Goal: Book appointment/travel/reservation

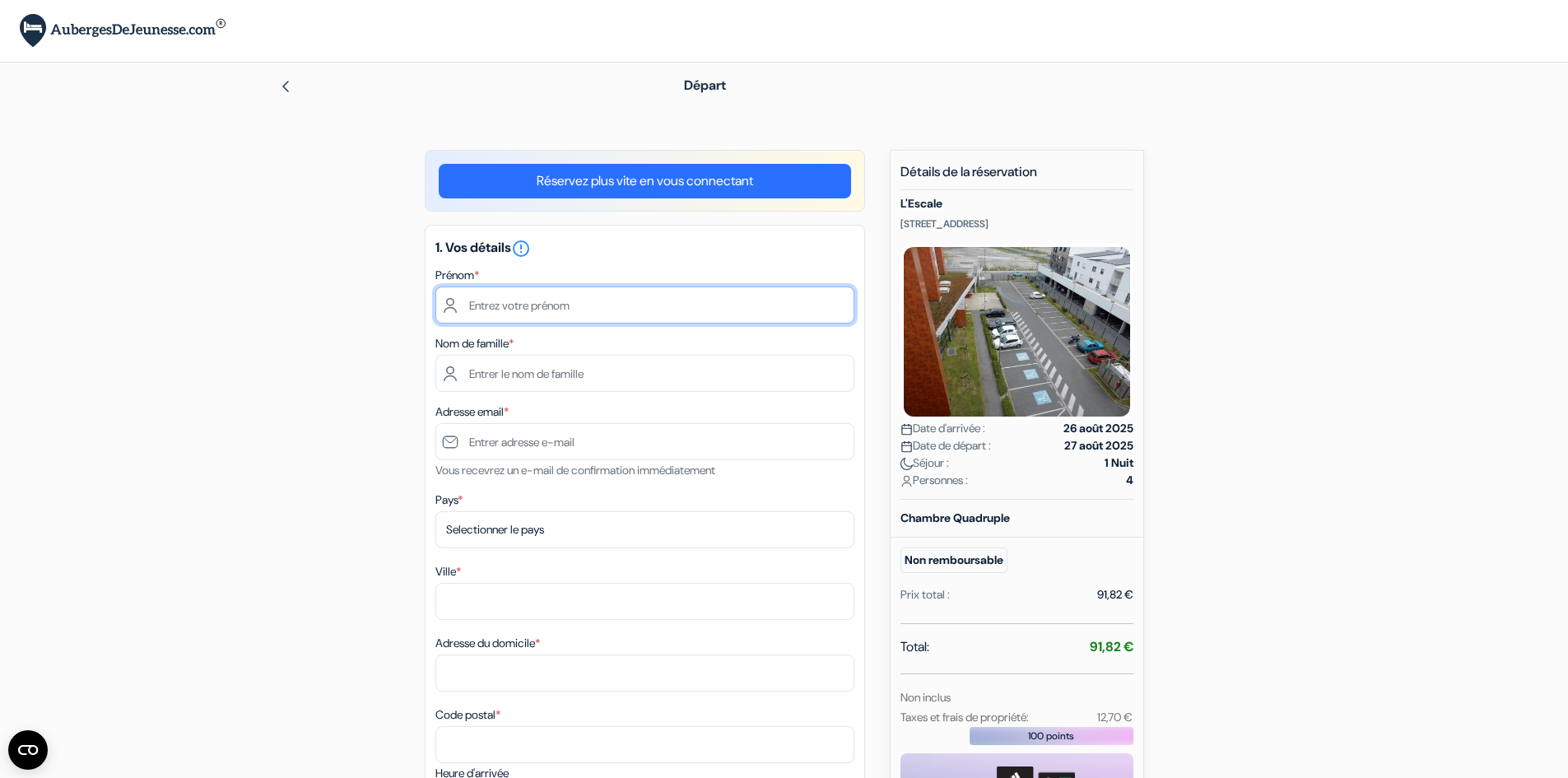
click at [488, 296] on input "text" at bounding box center [644, 305] width 419 height 37
type input "claire anais"
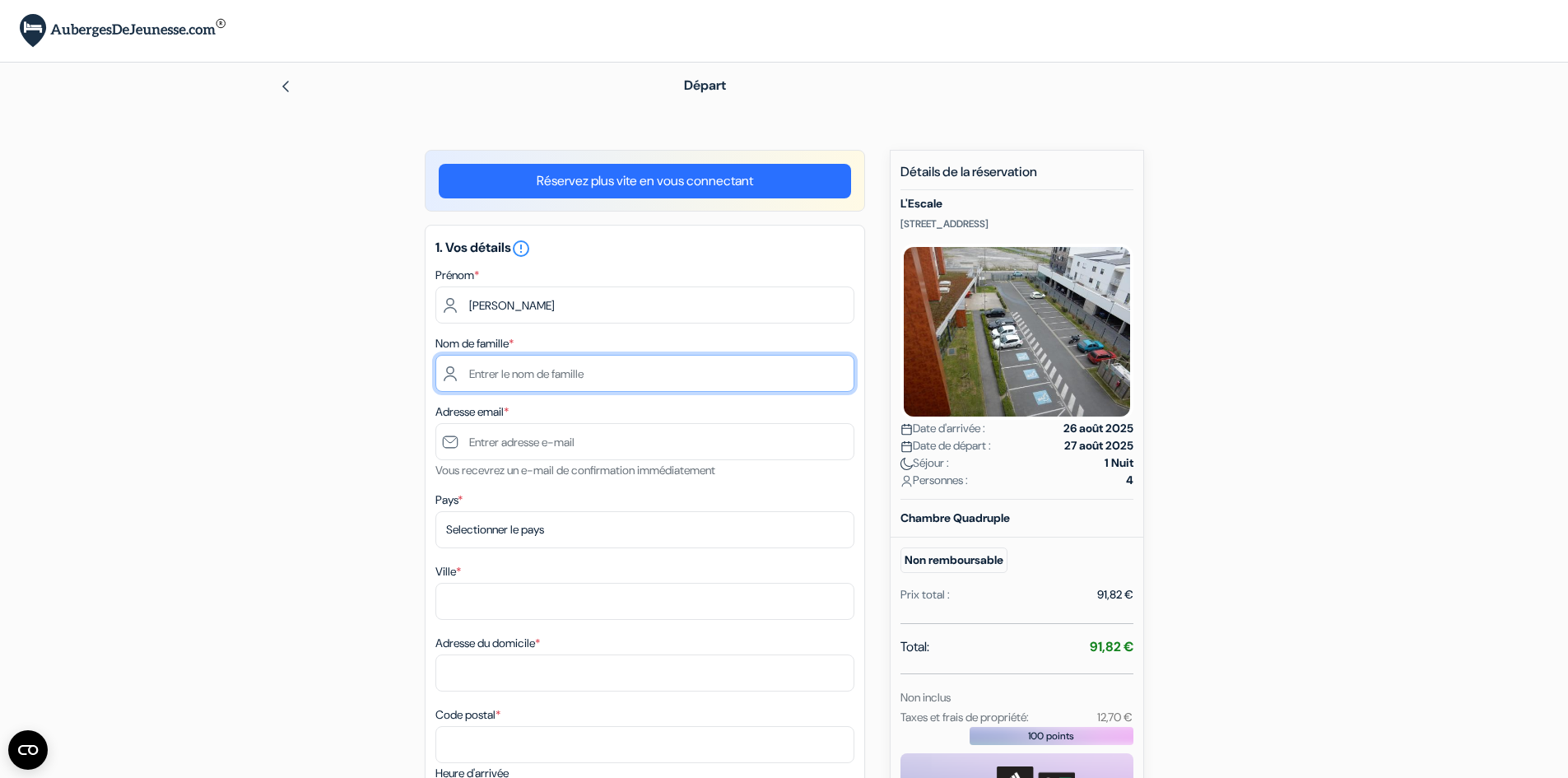
click at [549, 373] on input "text" at bounding box center [644, 373] width 419 height 37
type input "Chebil"
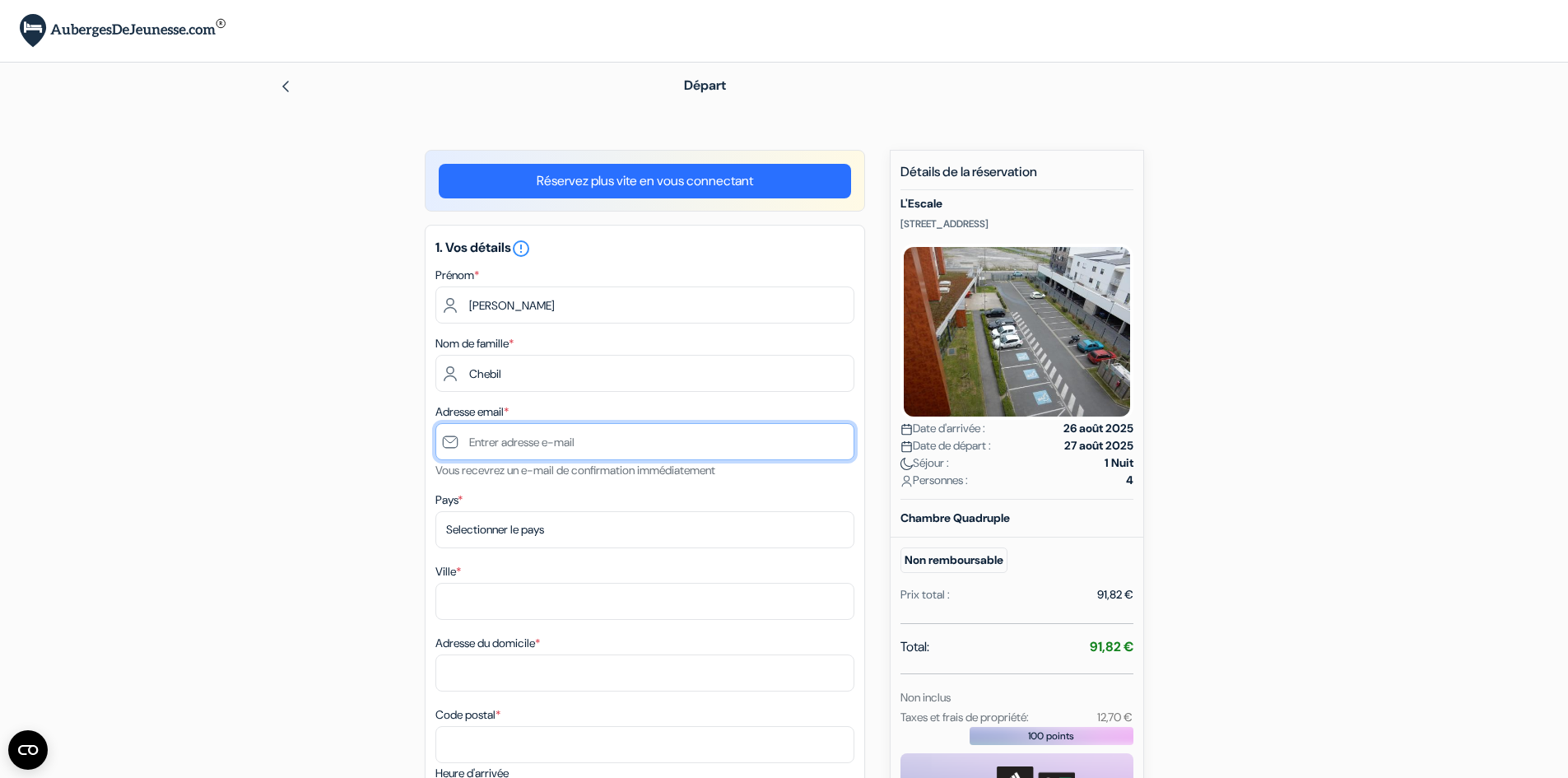
click at [483, 446] on input "text" at bounding box center [644, 442] width 419 height 37
type input "[EMAIL_ADDRESS][DOMAIN_NAME]"
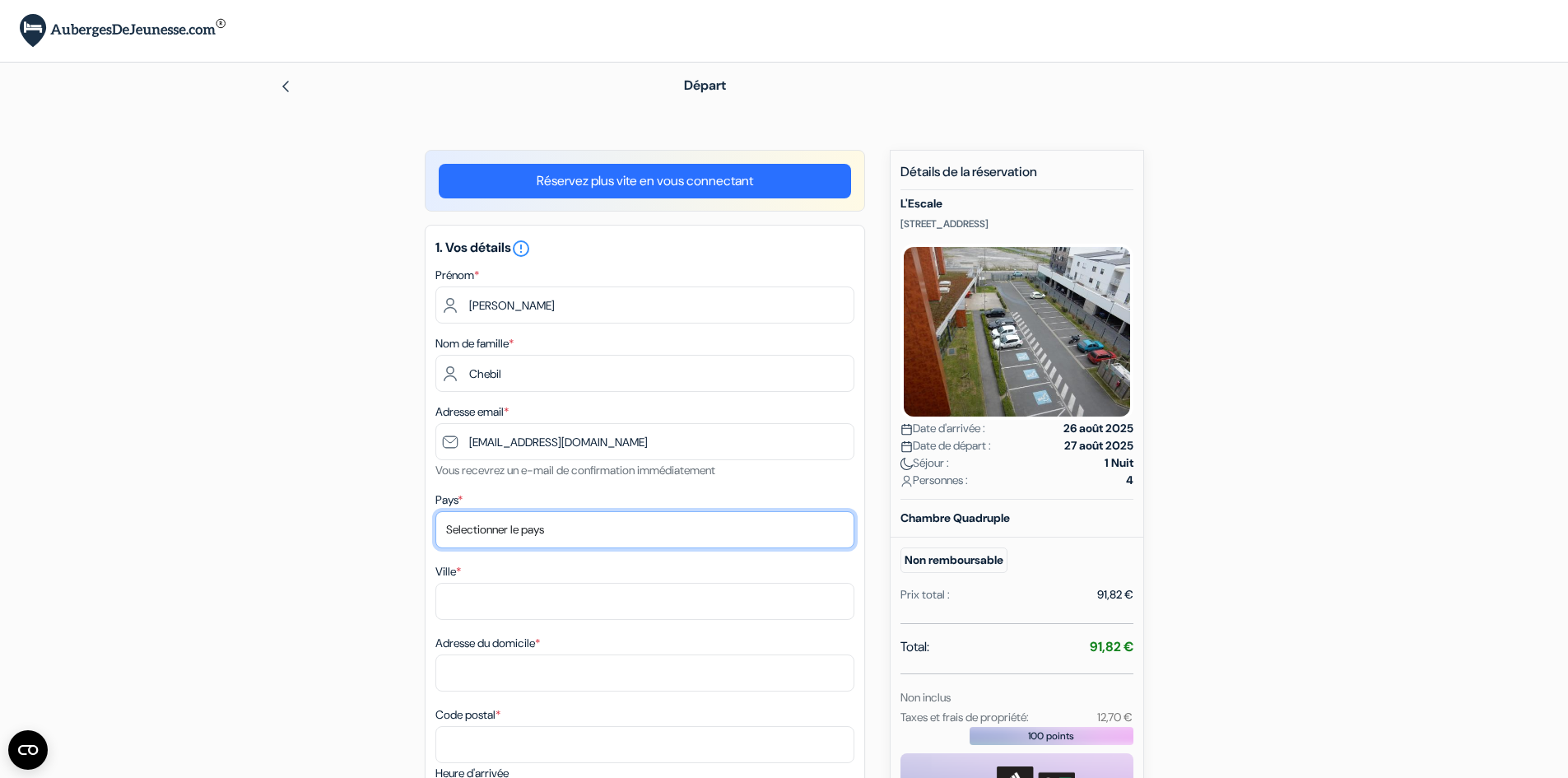
click at [497, 530] on select "Selectionner le pays Abkhazie [GEOGRAPHIC_DATA] [GEOGRAPHIC_DATA] [GEOGRAPHIC_D…" at bounding box center [644, 529] width 419 height 37
select select "fr"
click at [435, 511] on select "Selectionner le pays Abkhazie [GEOGRAPHIC_DATA] [GEOGRAPHIC_DATA] [GEOGRAPHIC_D…" at bounding box center [644, 529] width 419 height 37
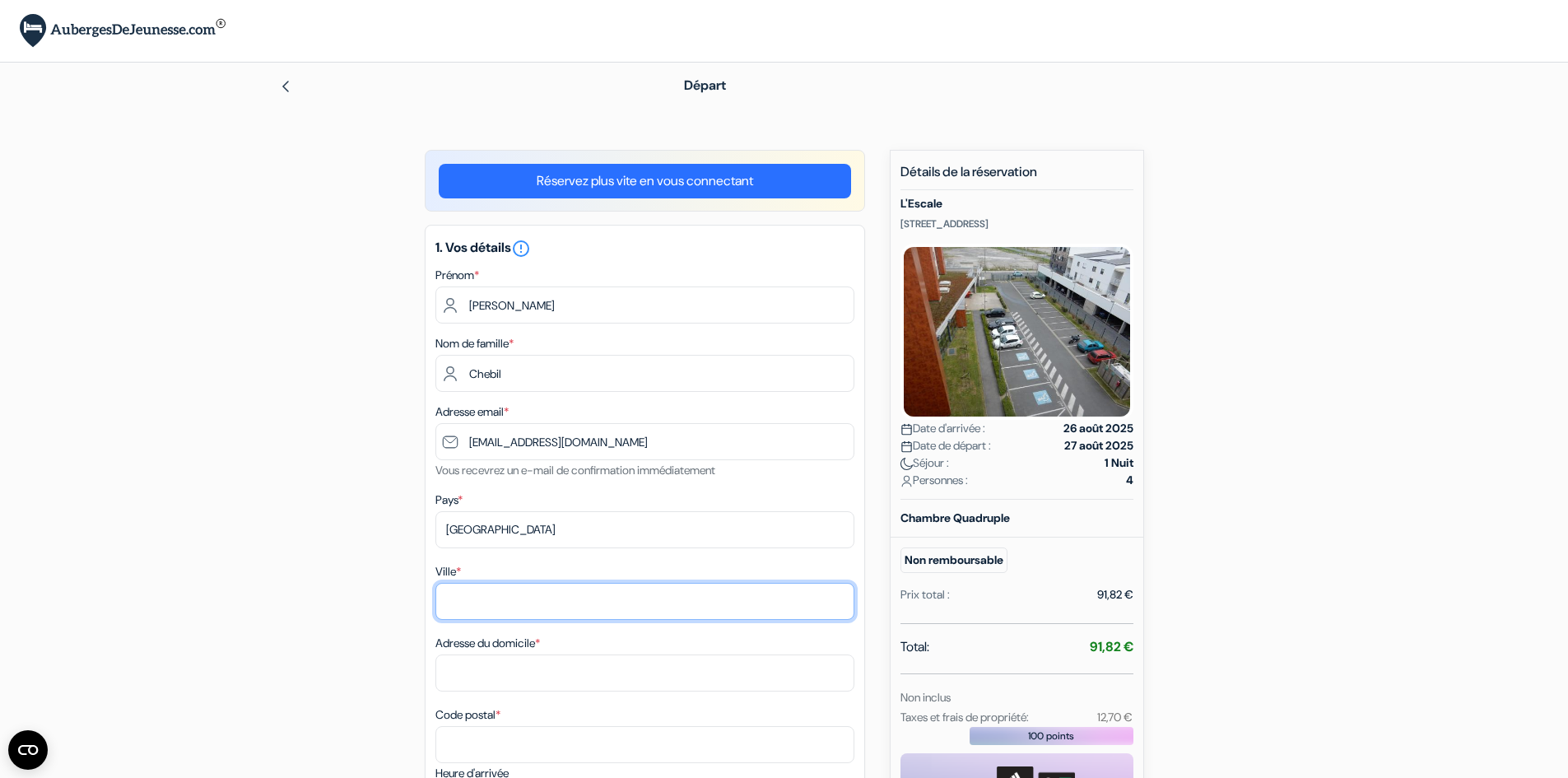
click at [448, 605] on input "Ville *" at bounding box center [644, 602] width 419 height 37
type input "[GEOGRAPHIC_DATA]"
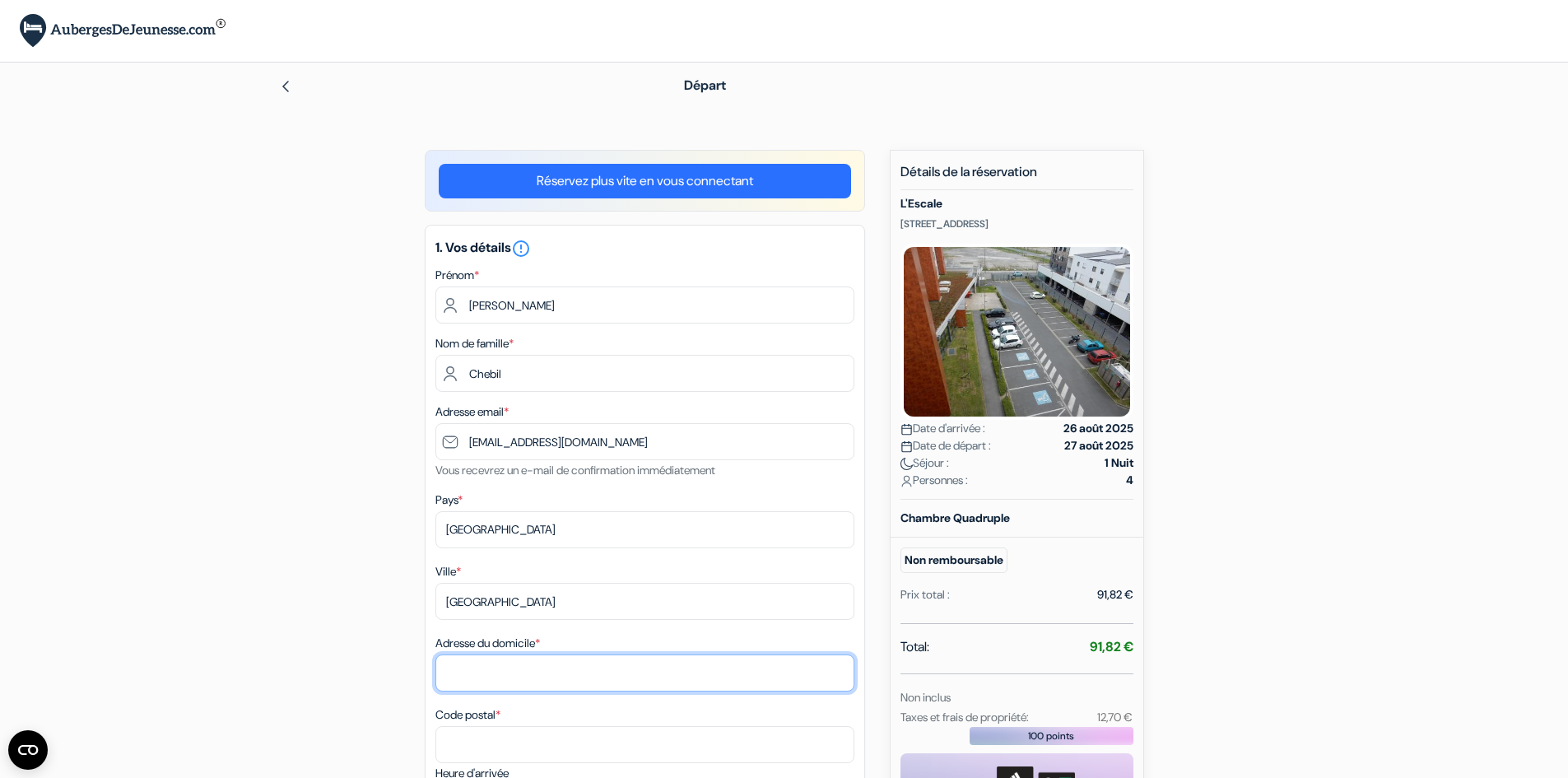
click at [536, 681] on input "Adresse du domicile *" at bounding box center [644, 673] width 419 height 37
type input "rue denfert rochereau"
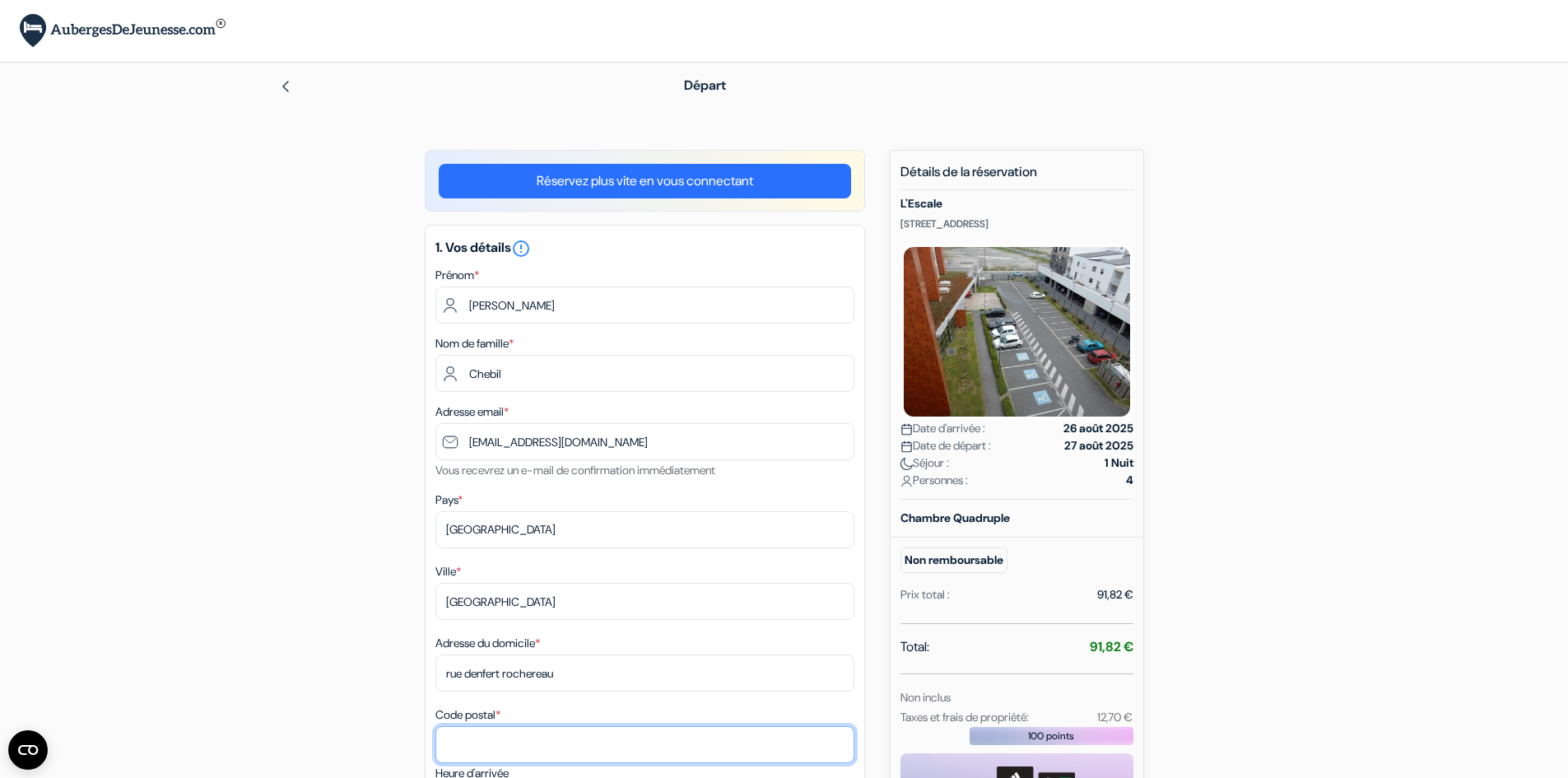
click at [462, 744] on input "Code postal *" at bounding box center [644, 744] width 419 height 37
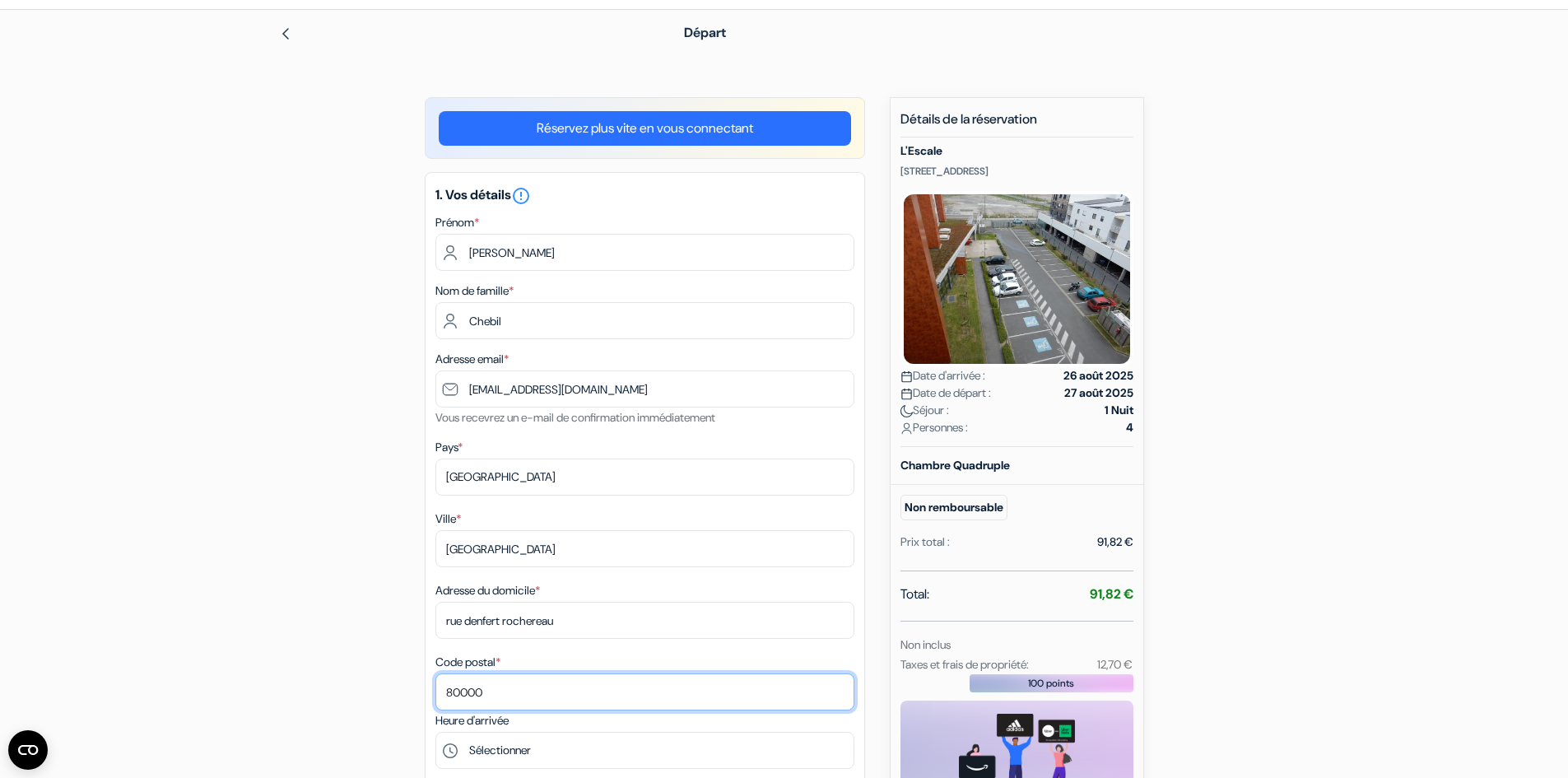
scroll to position [82, 0]
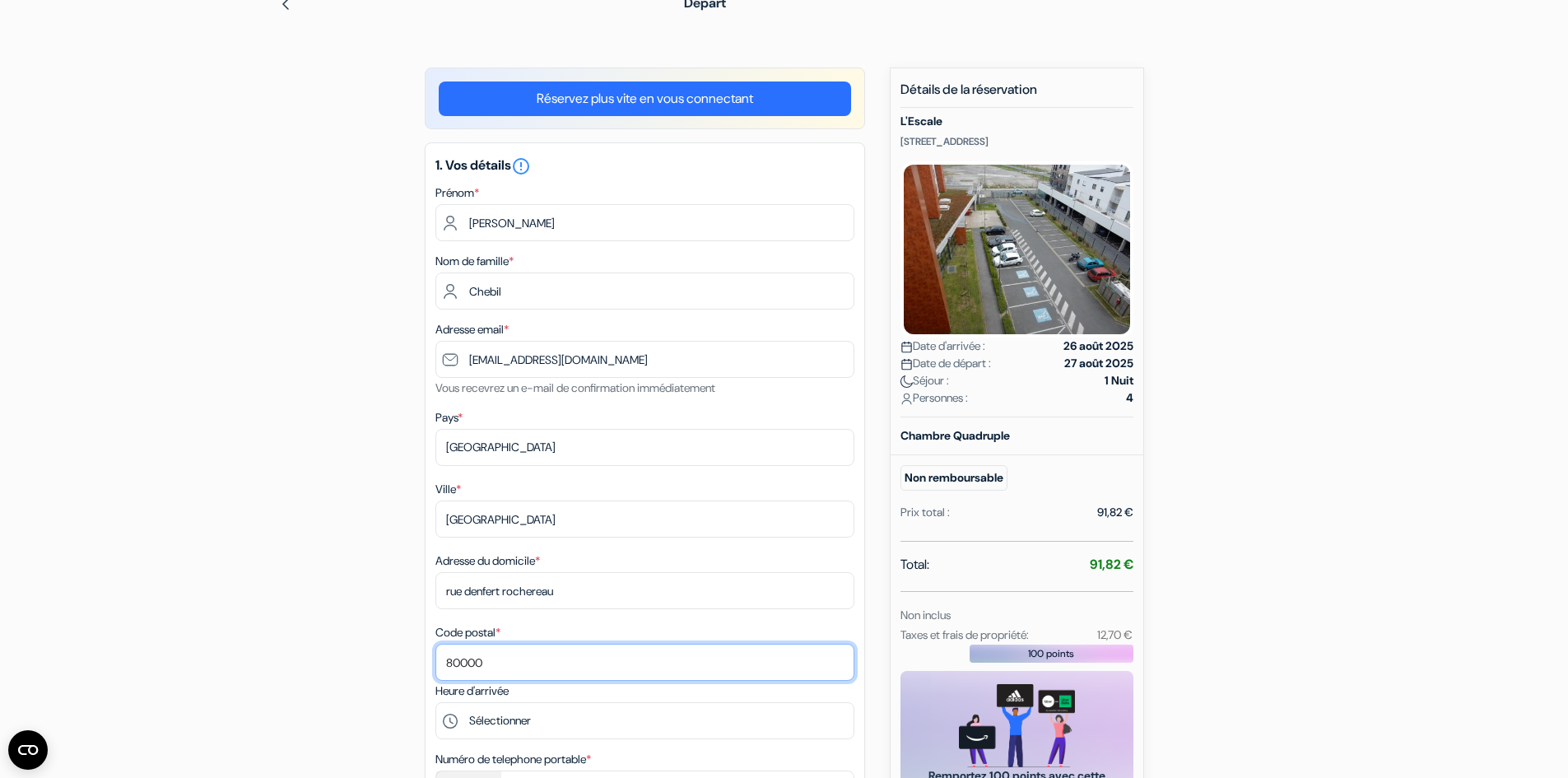
type input "80000"
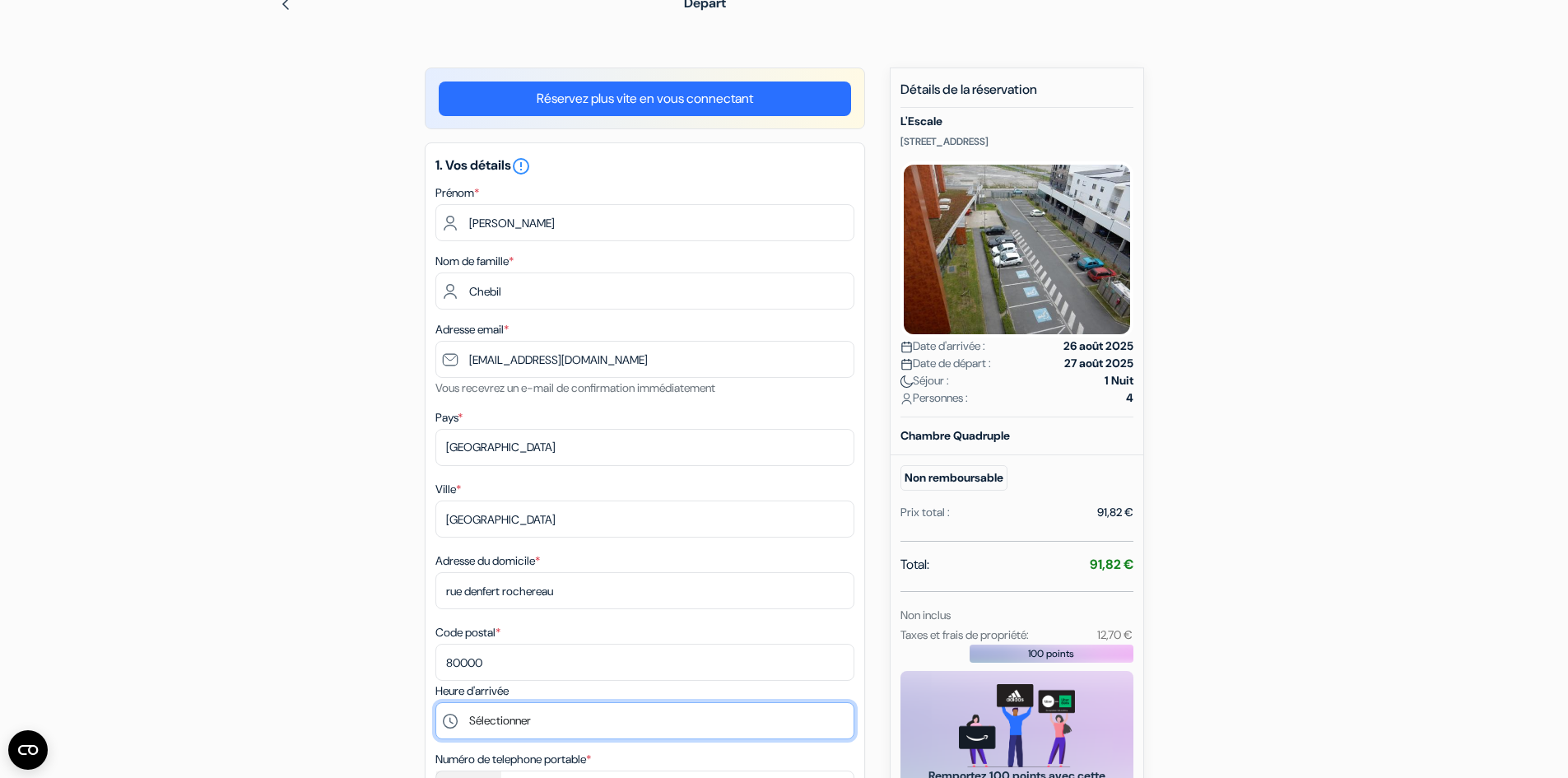
click at [481, 715] on select "Sélectionner 17:00 18:00 19:00 20:00 21:00 22:00 23:00" at bounding box center [644, 721] width 419 height 37
select select "23"
click at [435, 702] on select "Sélectionner 17:00 18:00 19:00 20:00 21:00 22:00 23:00" at bounding box center [644, 721] width 419 height 37
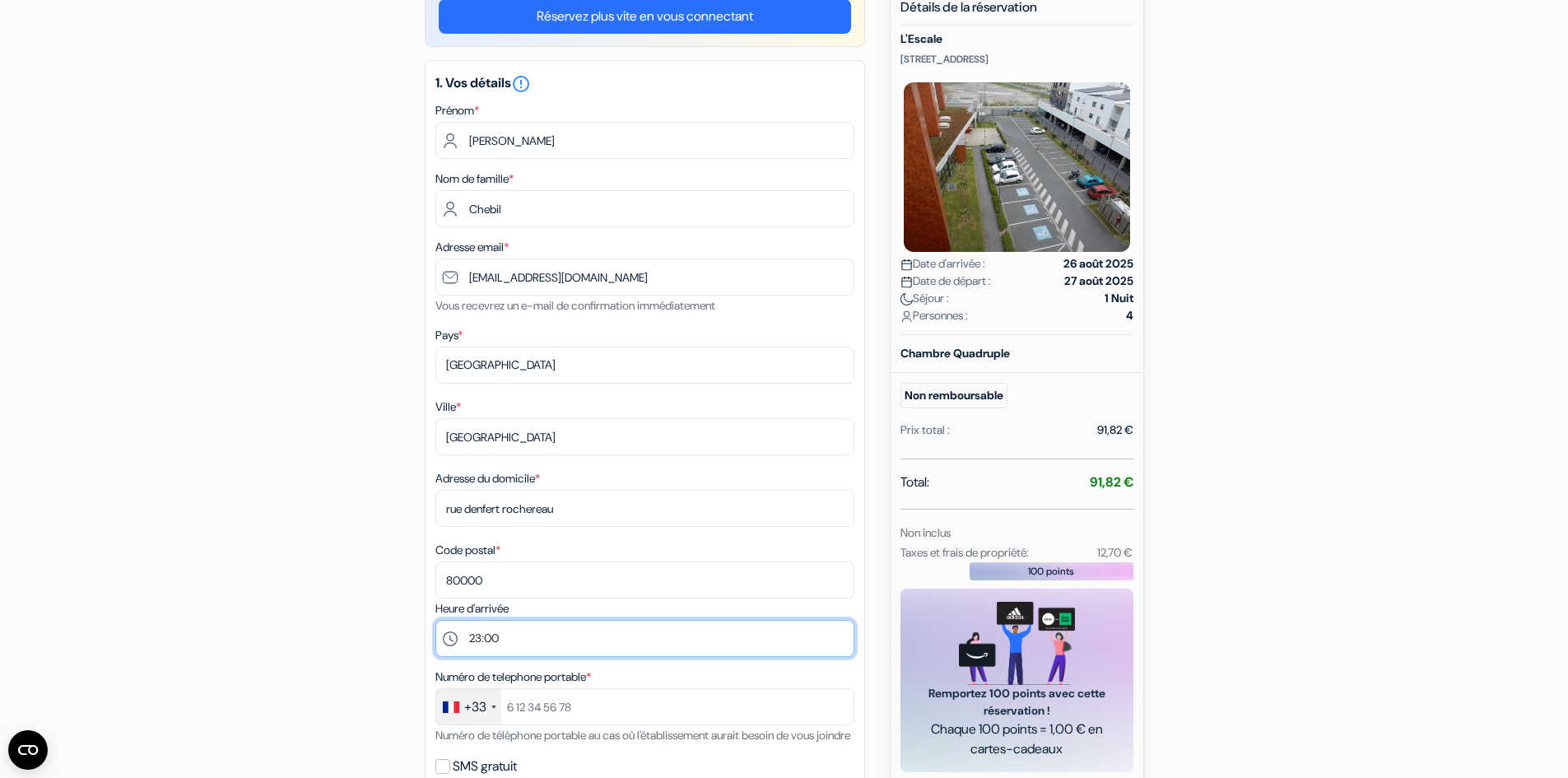
scroll to position [247, 0]
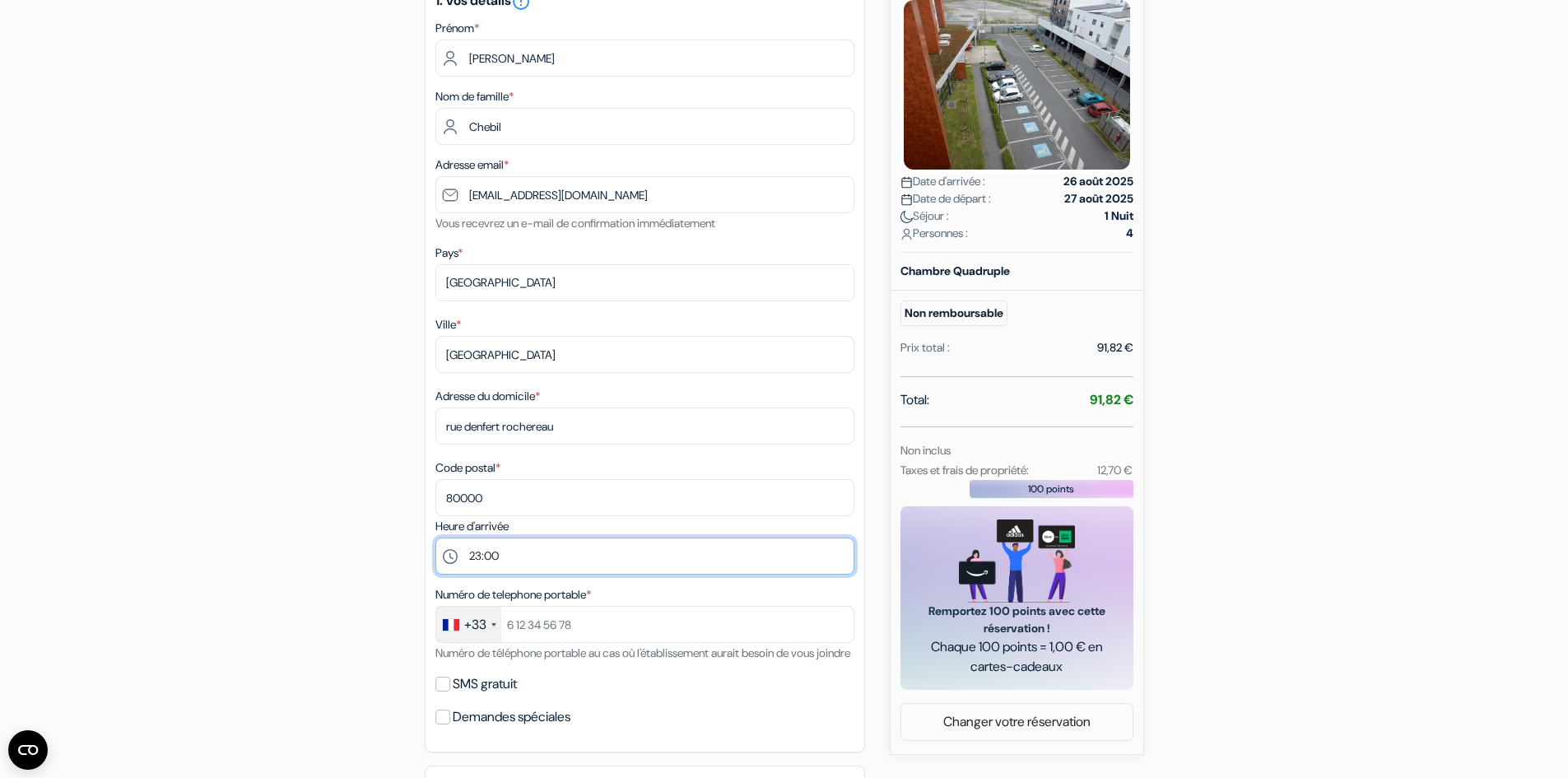
click at [490, 543] on select "Sélectionner 17:00 18:00 19:00 20:00 21:00 22:00 23:00" at bounding box center [644, 556] width 419 height 37
click at [435, 537] on select "Sélectionner 17:00 18:00 19:00 20:00 21:00 22:00 23:00" at bounding box center [644, 556] width 419 height 37
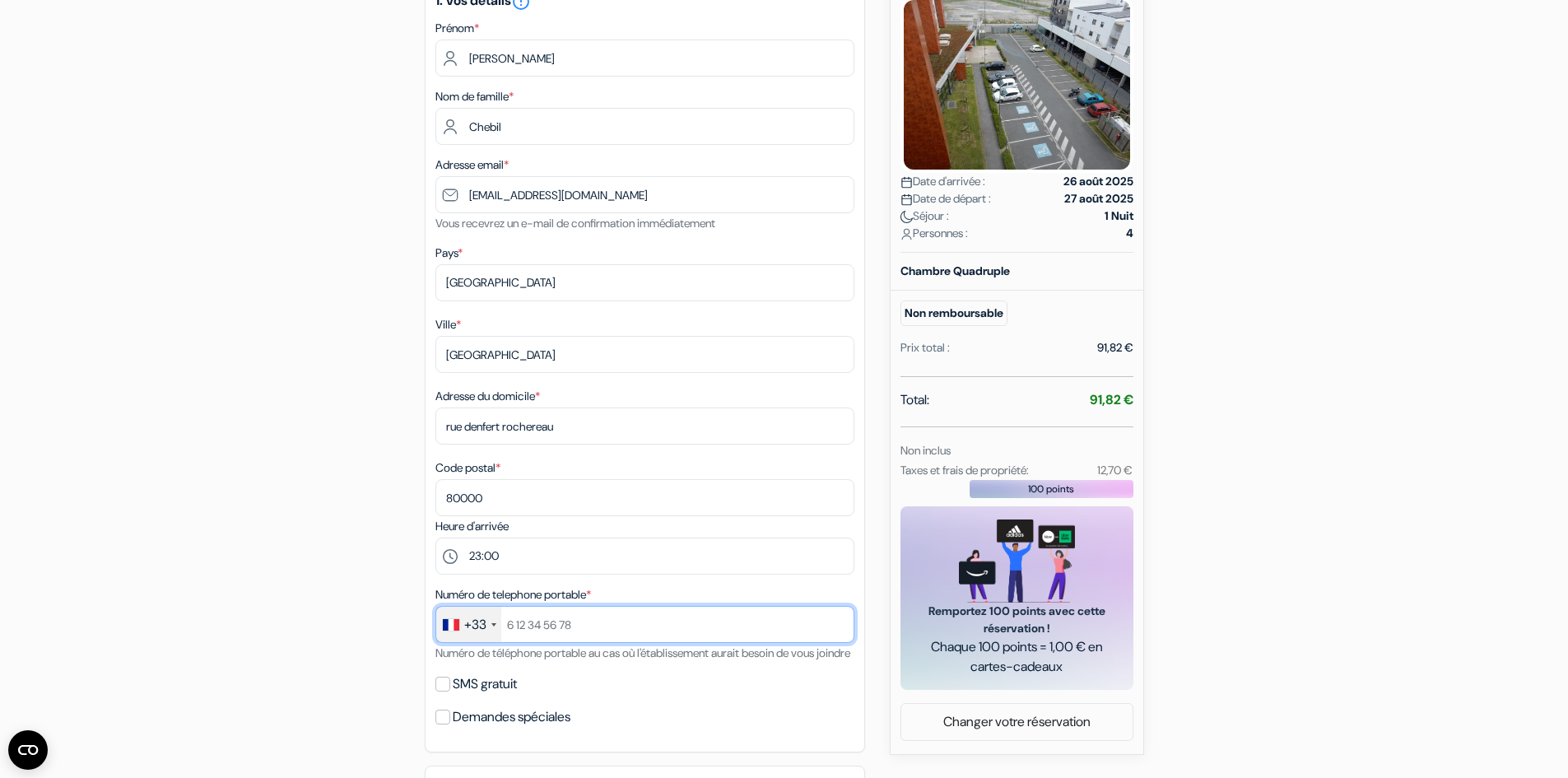
click at [521, 622] on input "text" at bounding box center [644, 625] width 419 height 37
type input "603372037"
click at [444, 692] on input "SMS gratuit" at bounding box center [442, 684] width 15 height 15
checkbox input "true"
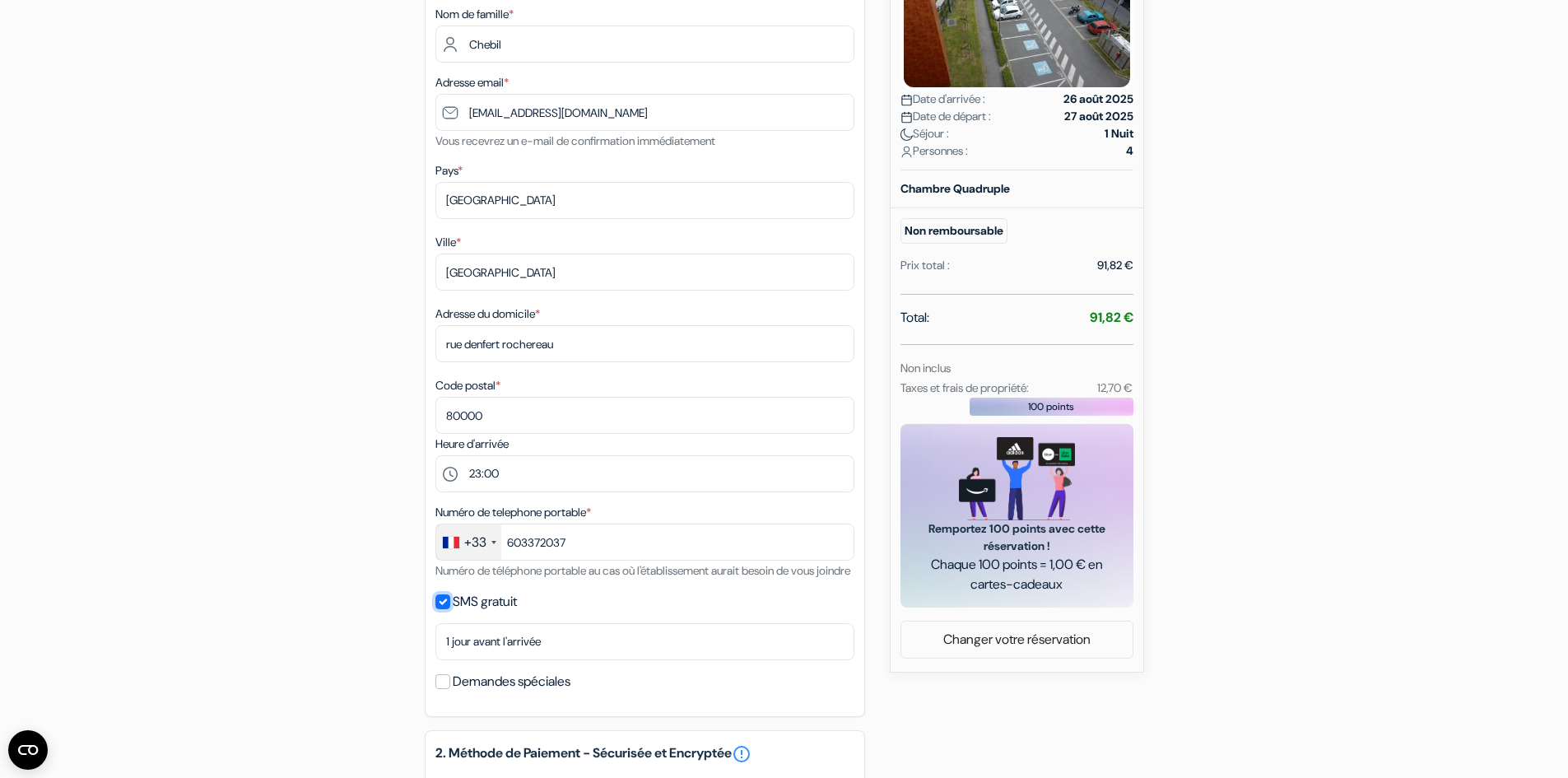
scroll to position [412, 0]
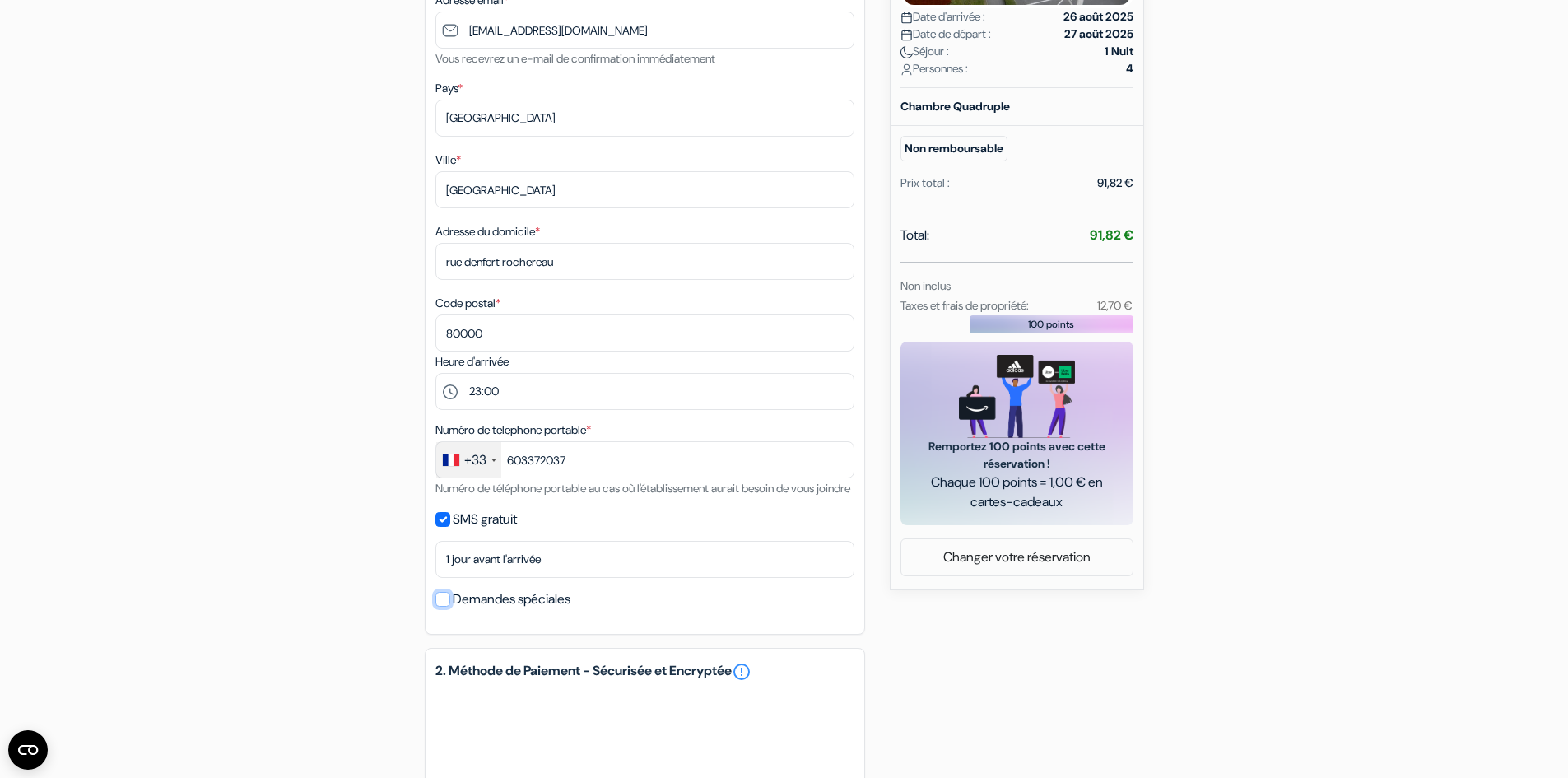
click at [439, 607] on input "Demandes spéciales" at bounding box center [442, 599] width 15 height 15
checkbox input "true"
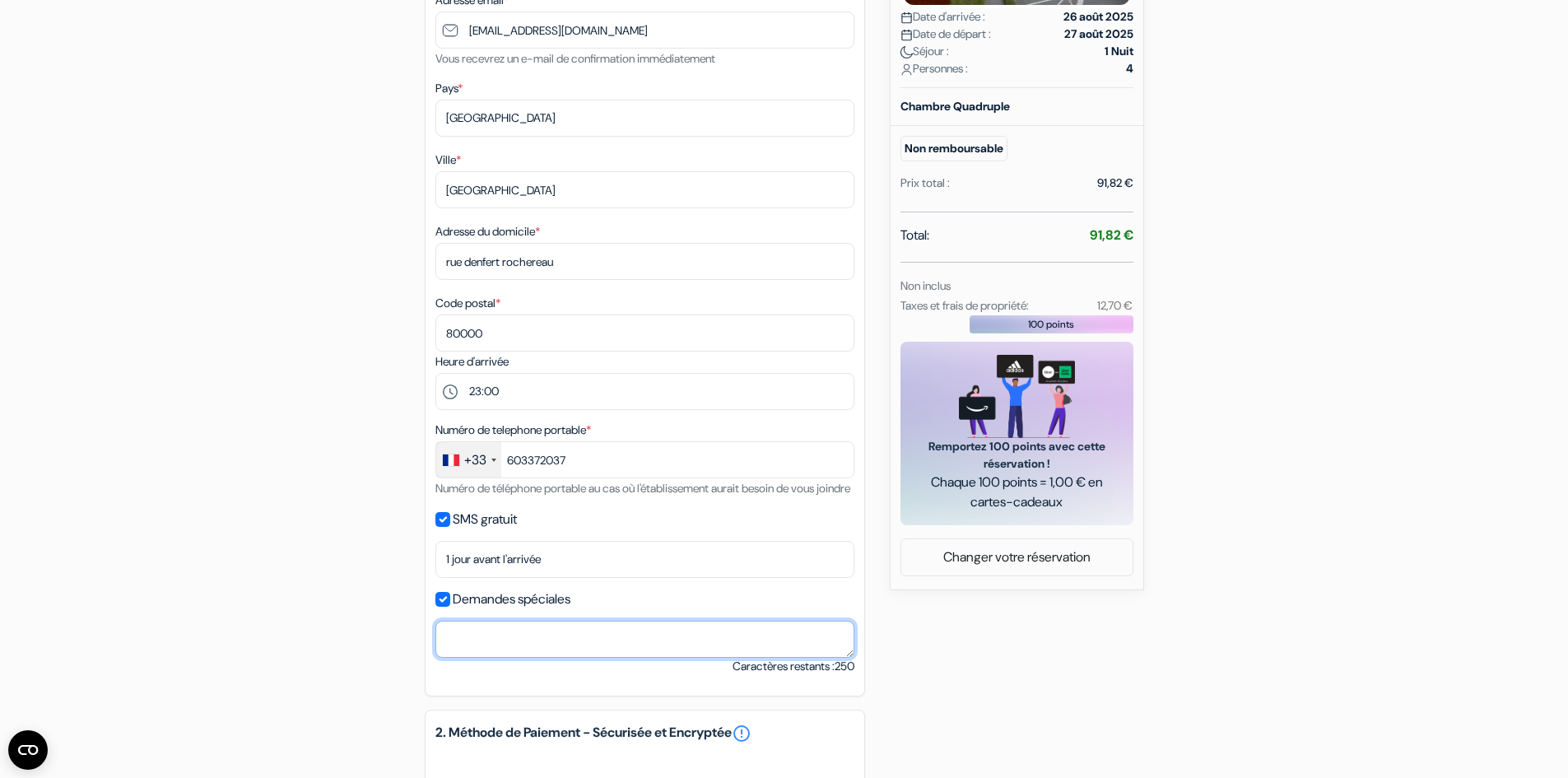
click at [488, 655] on textarea at bounding box center [644, 639] width 419 height 37
click at [685, 652] on textarea "le train arrive vers 22h40, le temps d'arriver àl'auverge." at bounding box center [644, 639] width 419 height 37
click at [710, 650] on textarea "le train arrive vers 22h40, le temps d'arriver à l'auverge." at bounding box center [644, 639] width 419 height 37
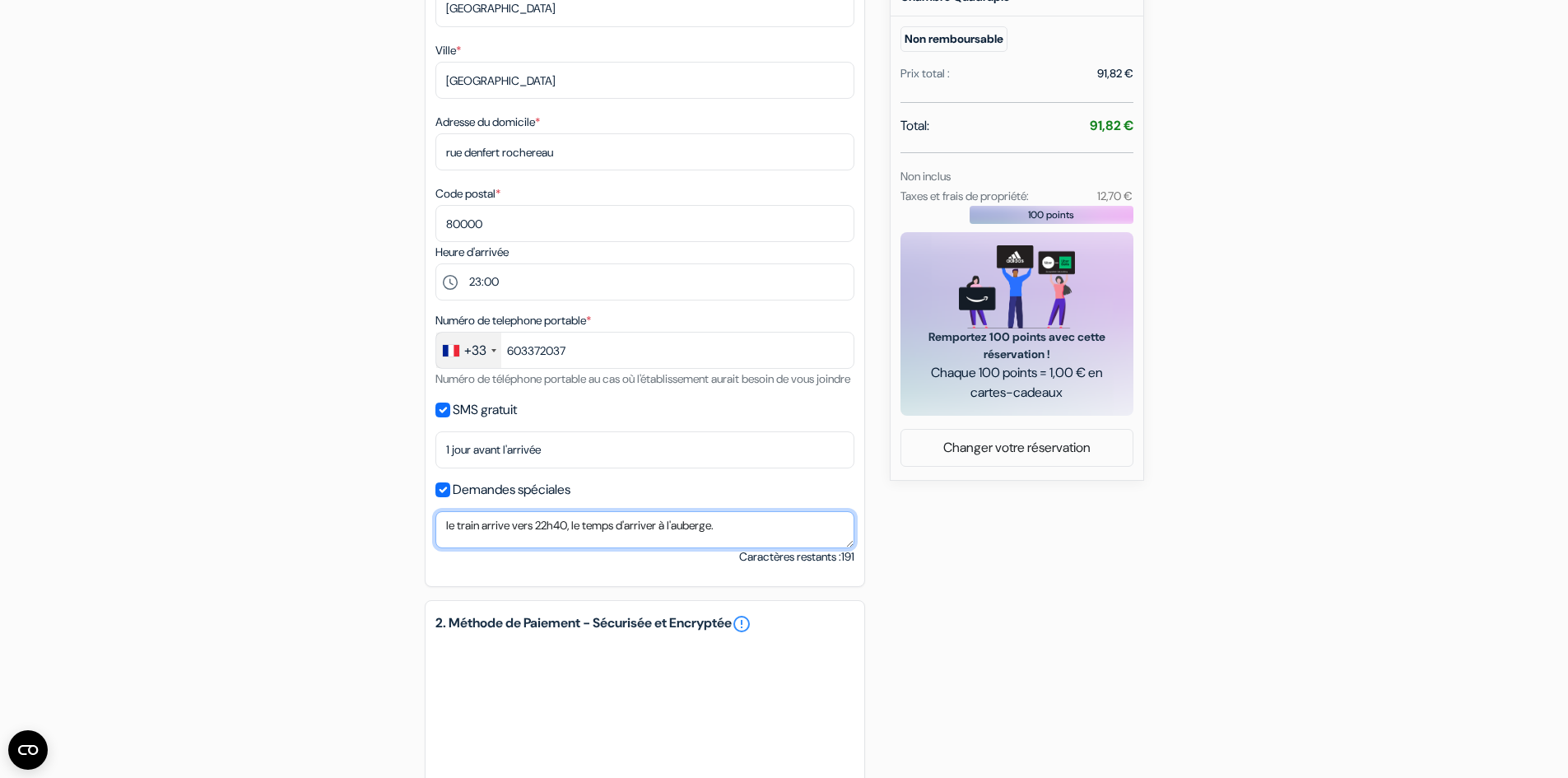
scroll to position [329, 0]
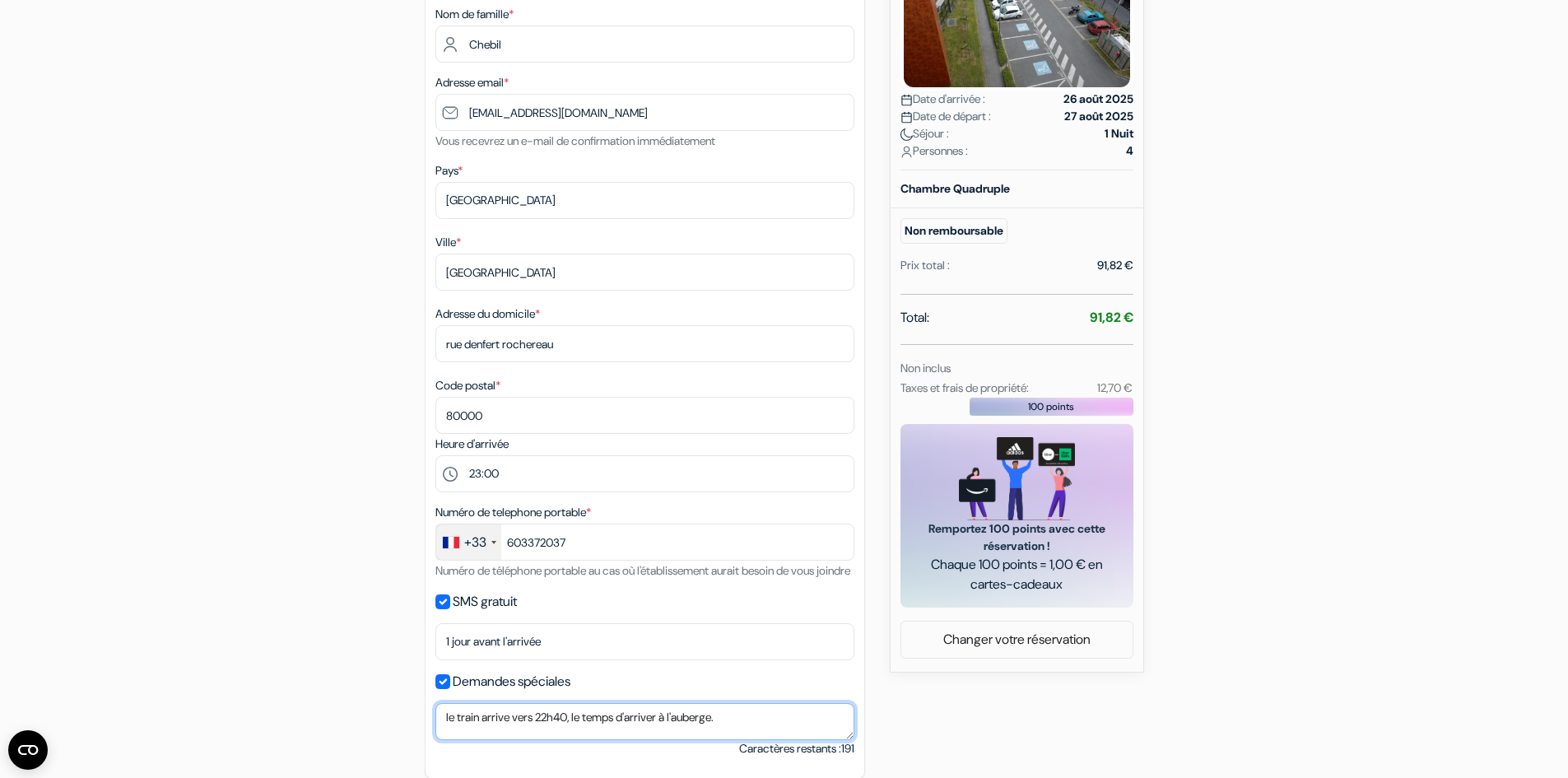
type textarea "le train arrive vers 22h40, le temps d'arriver à l'auberge."
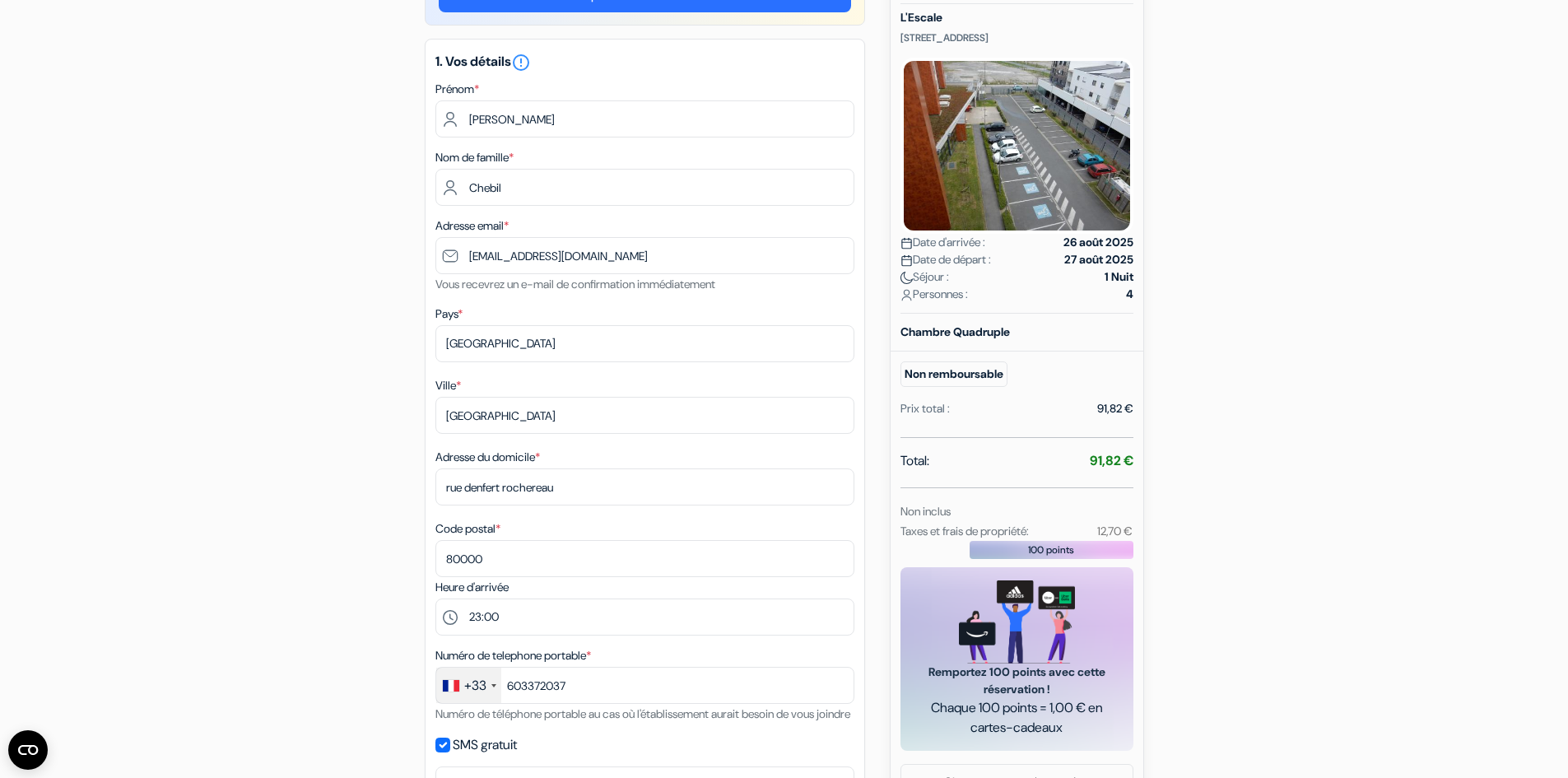
scroll to position [0, 0]
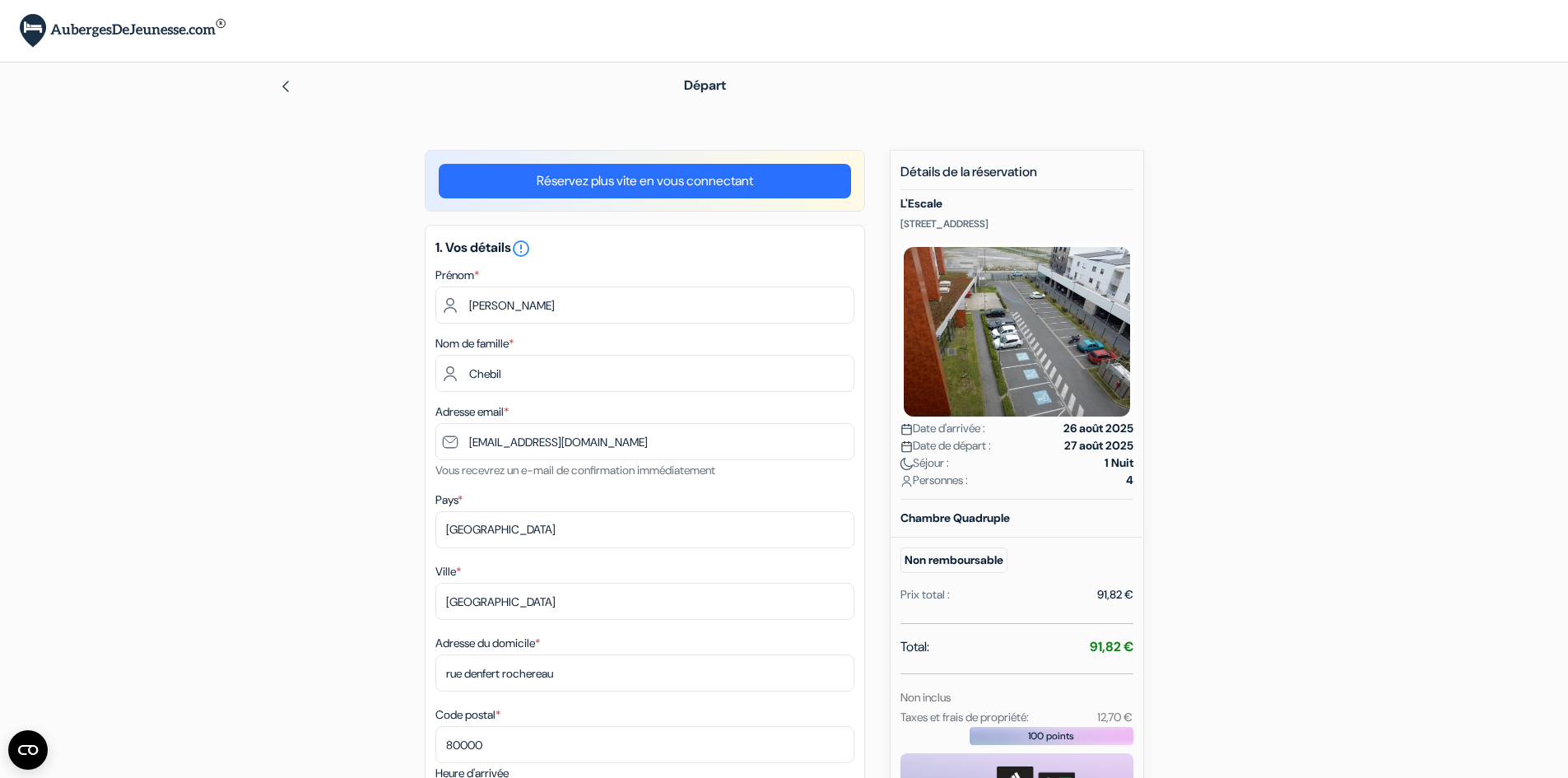
click at [1123, 489] on div "Personnes : 4" at bounding box center [1016, 479] width 233 height 17
click at [1113, 471] on strong "1 Nuit" at bounding box center [1119, 463] width 29 height 17
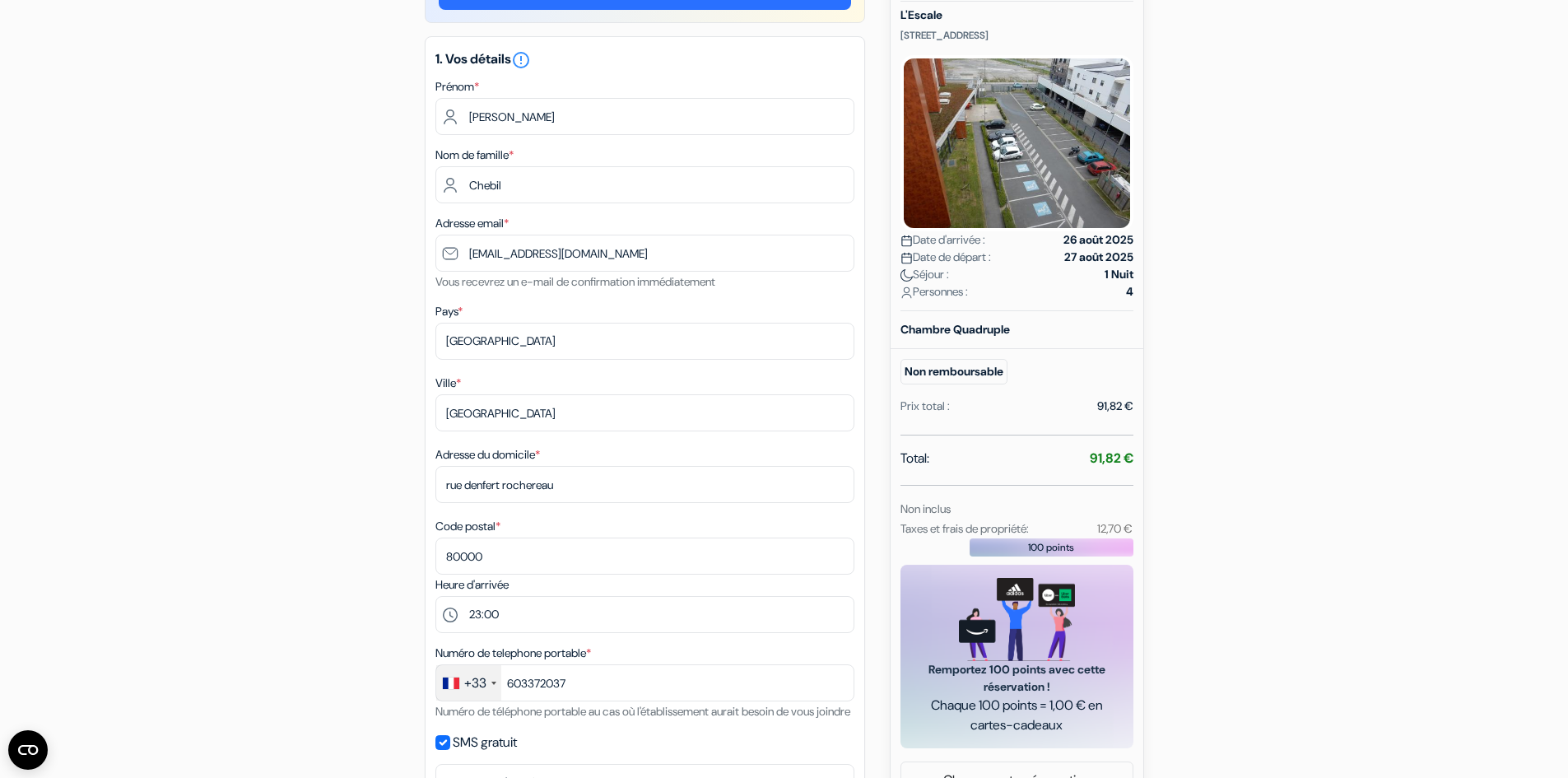
scroll to position [165, 0]
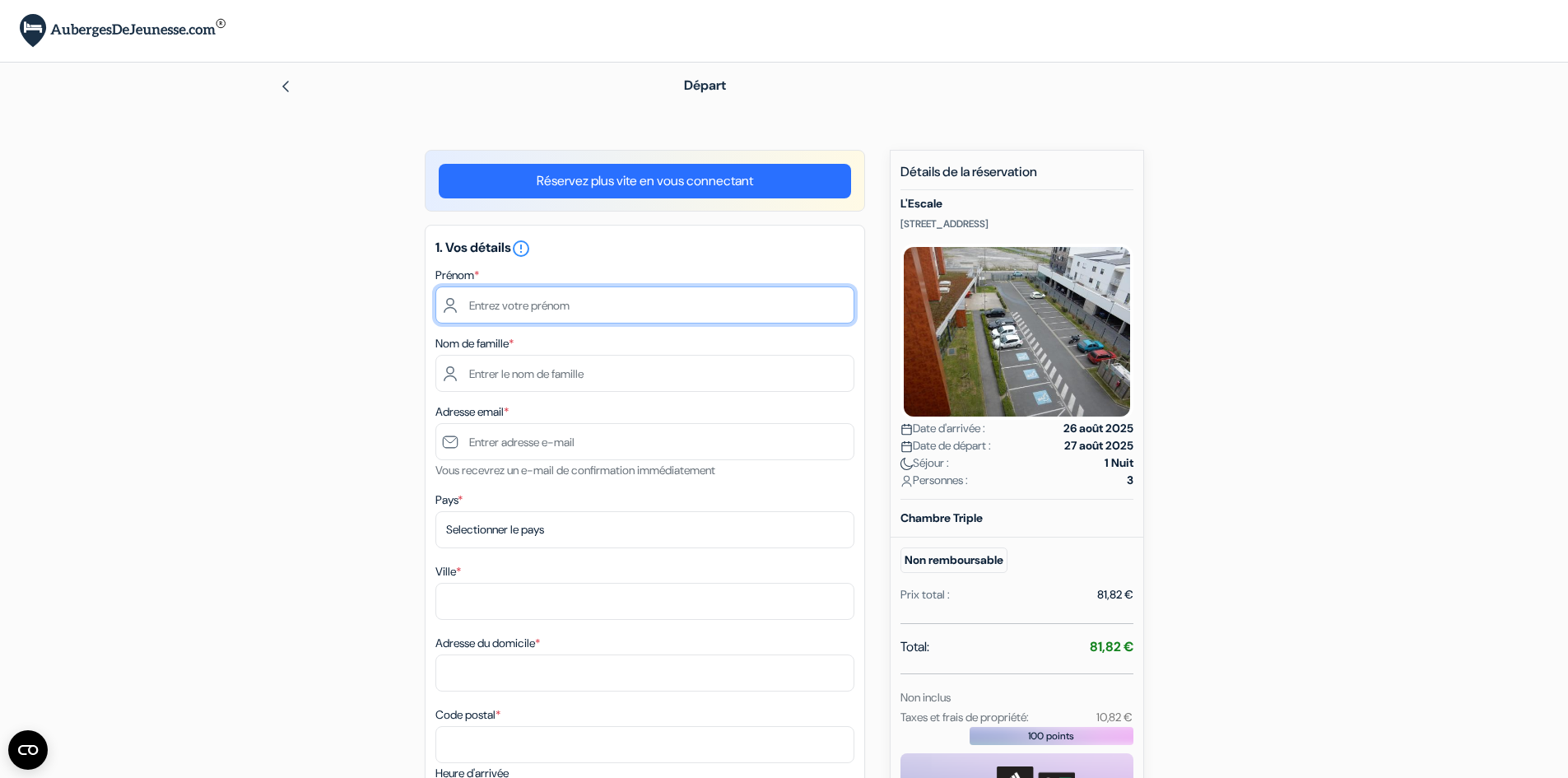
click at [490, 299] on input "text" at bounding box center [644, 305] width 419 height 37
type input "[PERSON_NAME]"
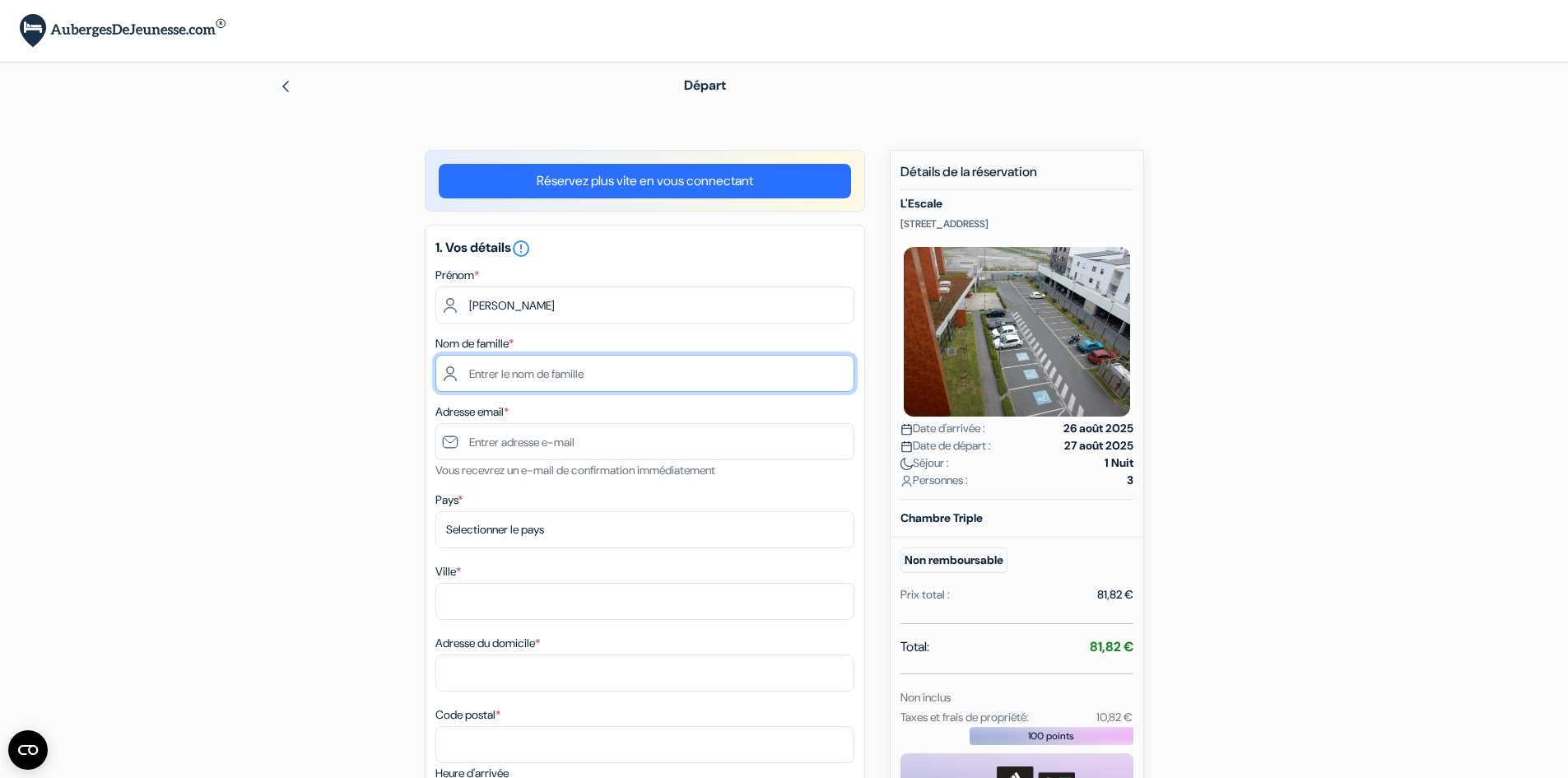
click at [479, 372] on input "text" at bounding box center [644, 373] width 419 height 37
type input "Chebil"
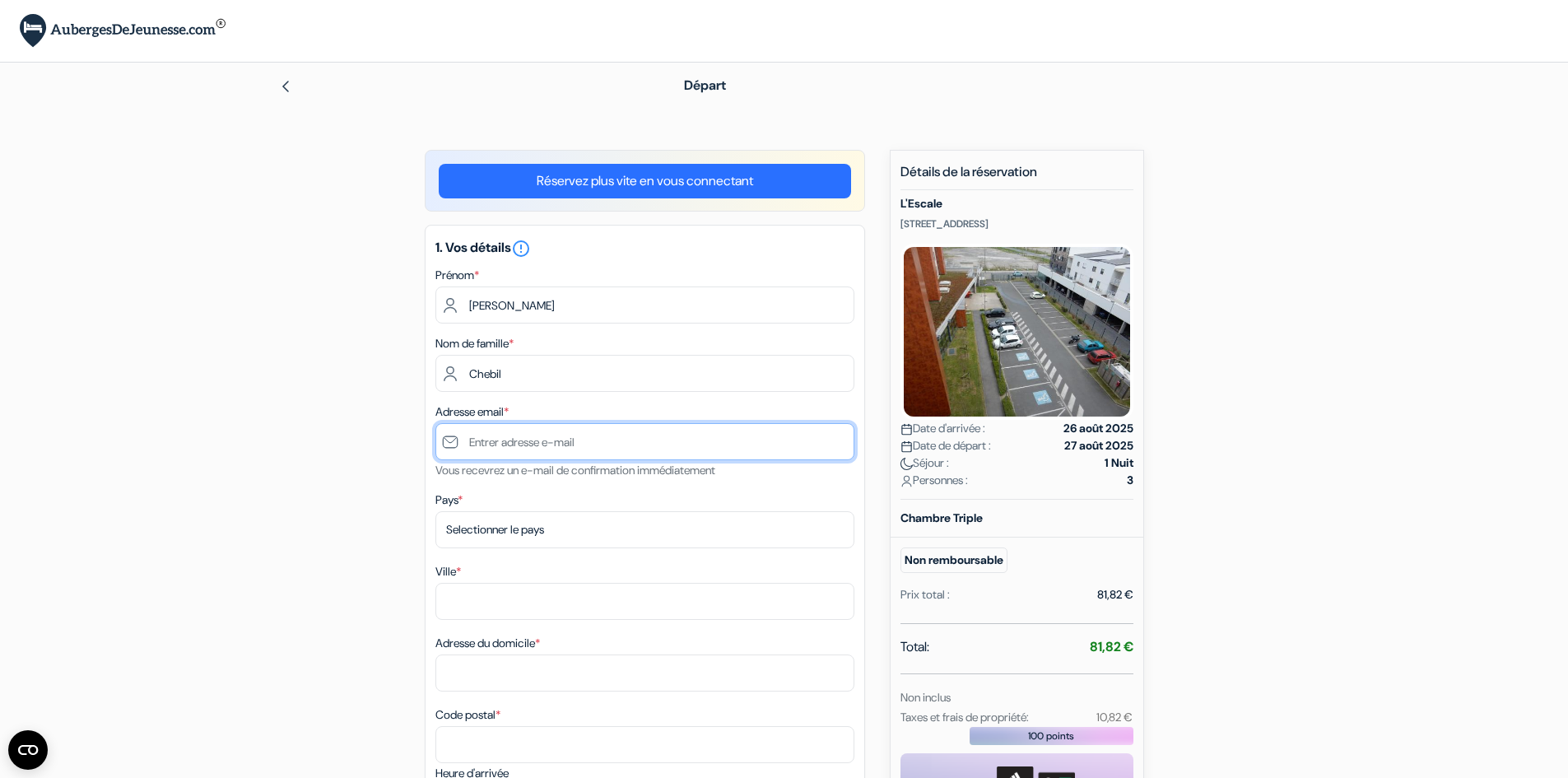
click at [495, 439] on input "text" at bounding box center [644, 442] width 419 height 37
type input "[EMAIL_ADDRESS][DOMAIN_NAME]"
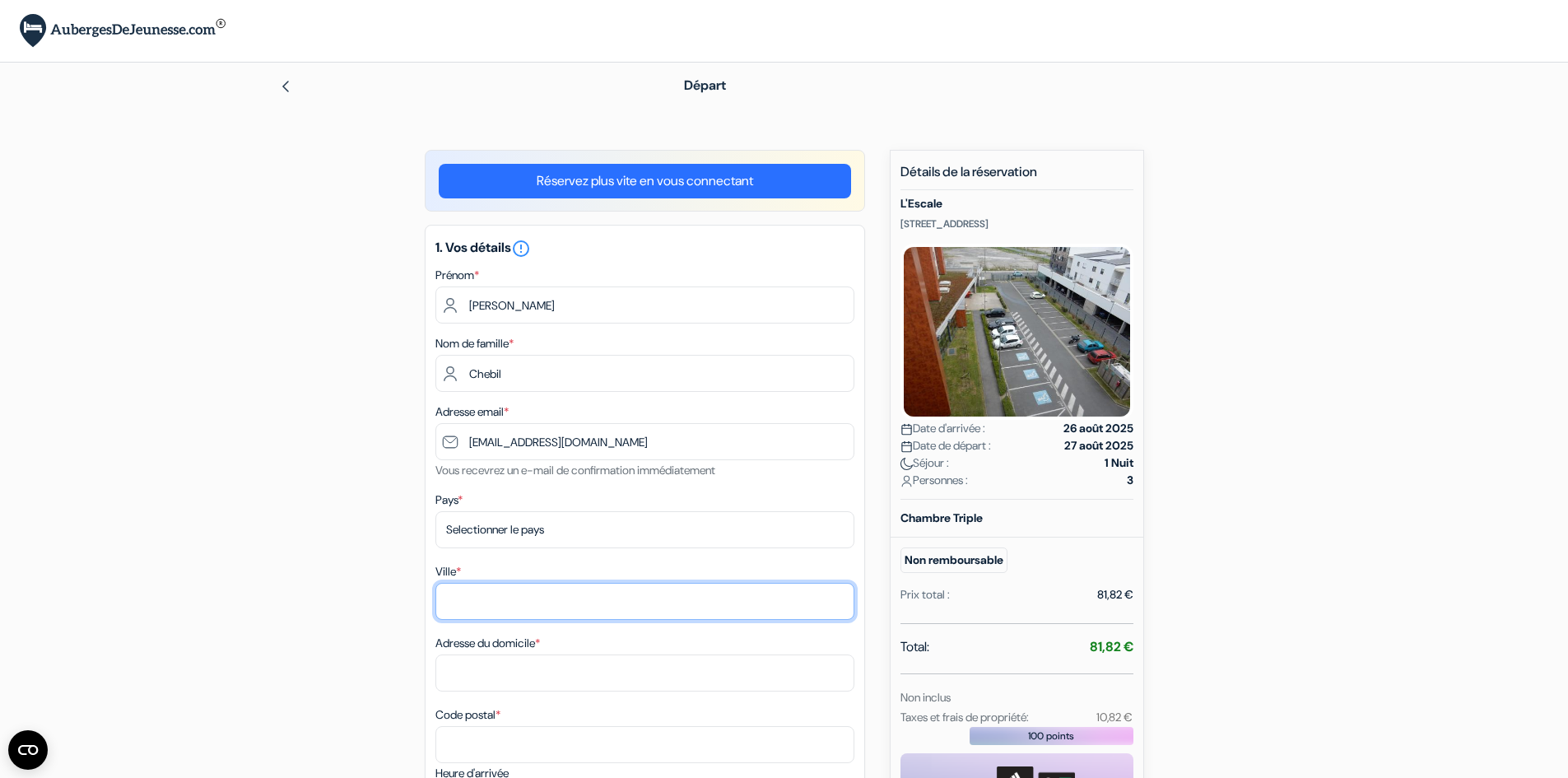
click at [479, 610] on input "Ville *" at bounding box center [644, 602] width 419 height 37
type input "a"
type input "[GEOGRAPHIC_DATA]"
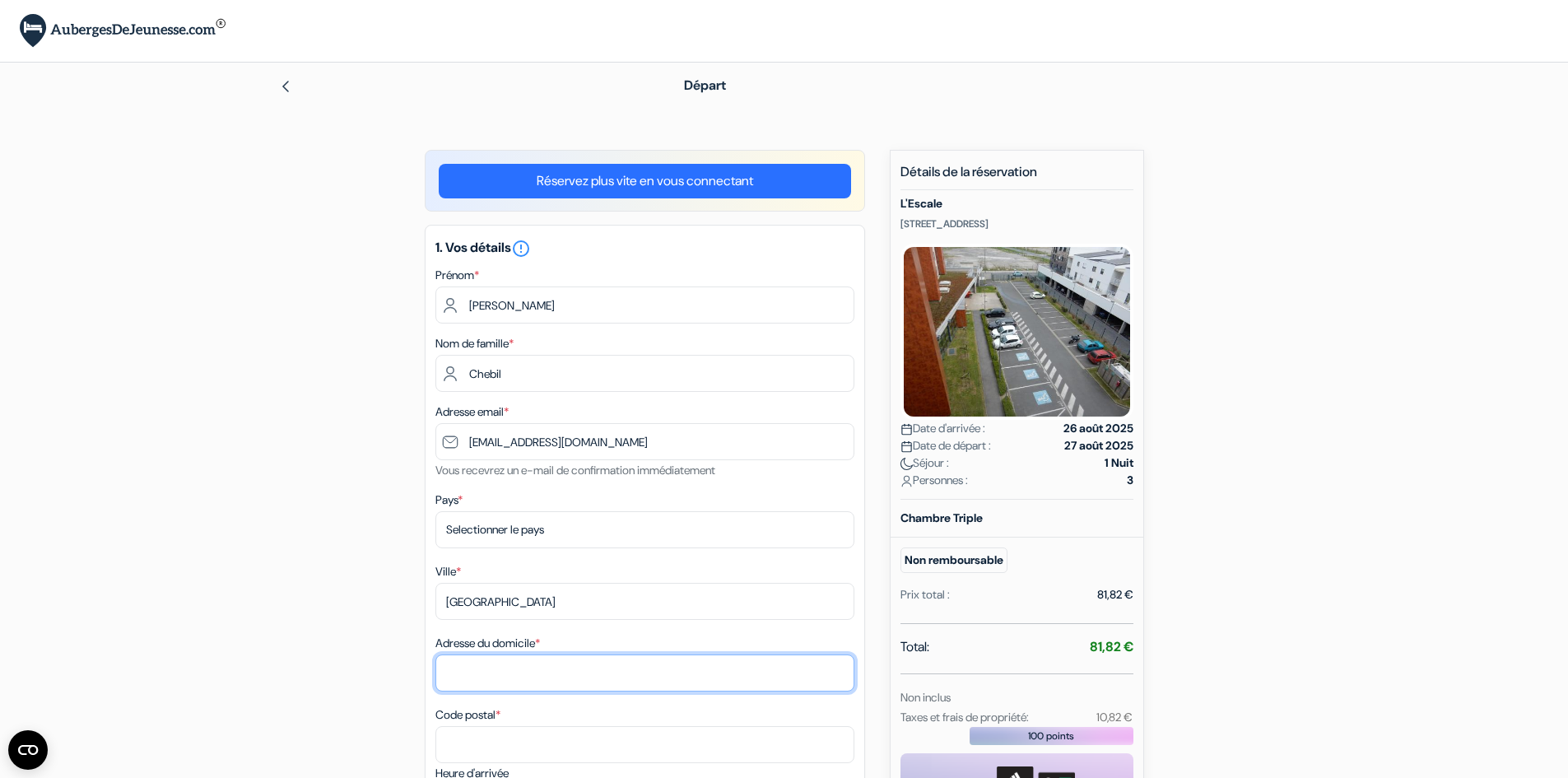
click at [480, 684] on input "Adresse du domicile *" at bounding box center [644, 673] width 419 height 37
type input "rue denfert rocherau"
click at [479, 768] on label "Heure d'arrivée" at bounding box center [472, 773] width 73 height 17
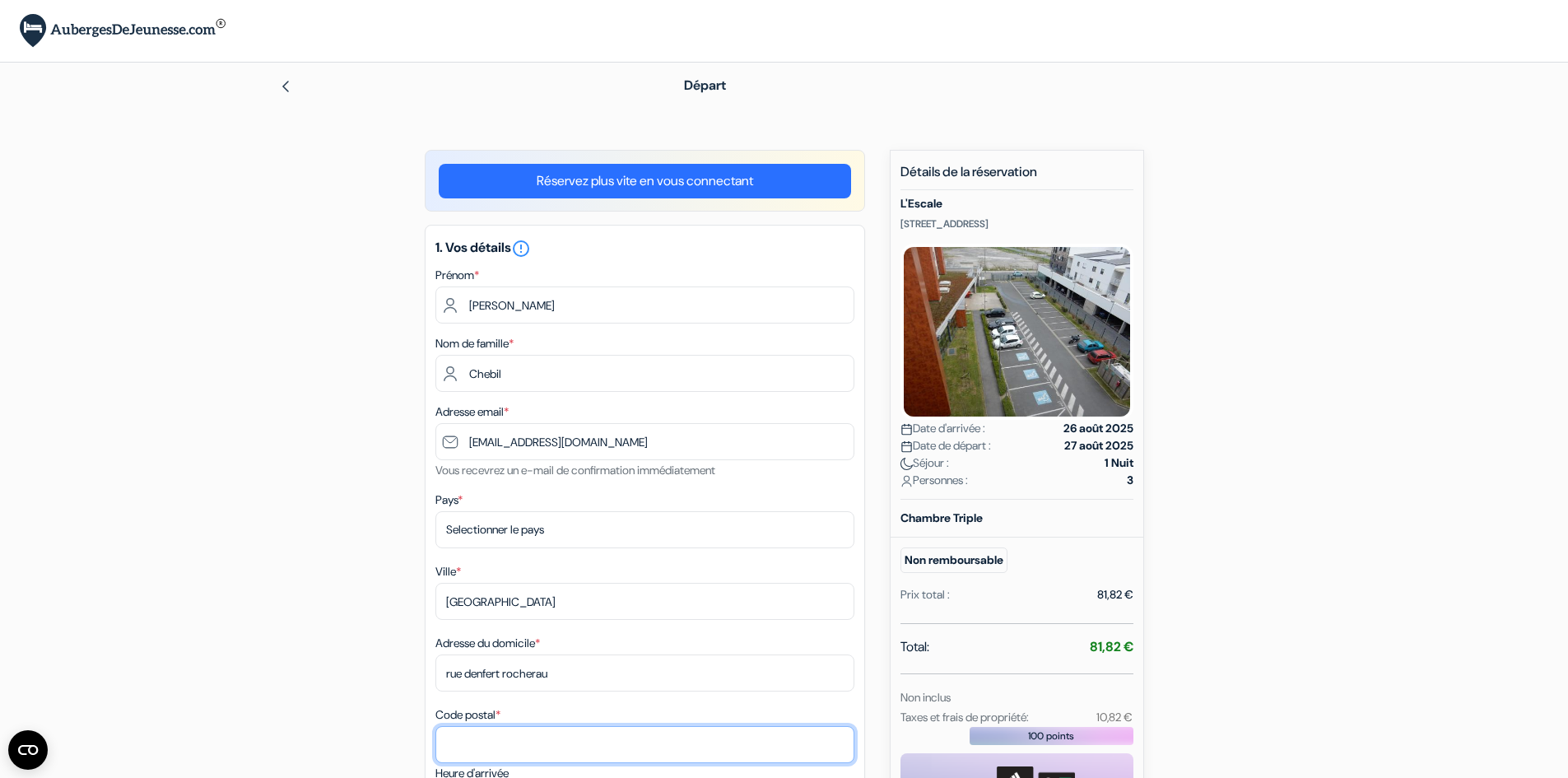
click at [460, 736] on input "Code postal *" at bounding box center [644, 744] width 419 height 37
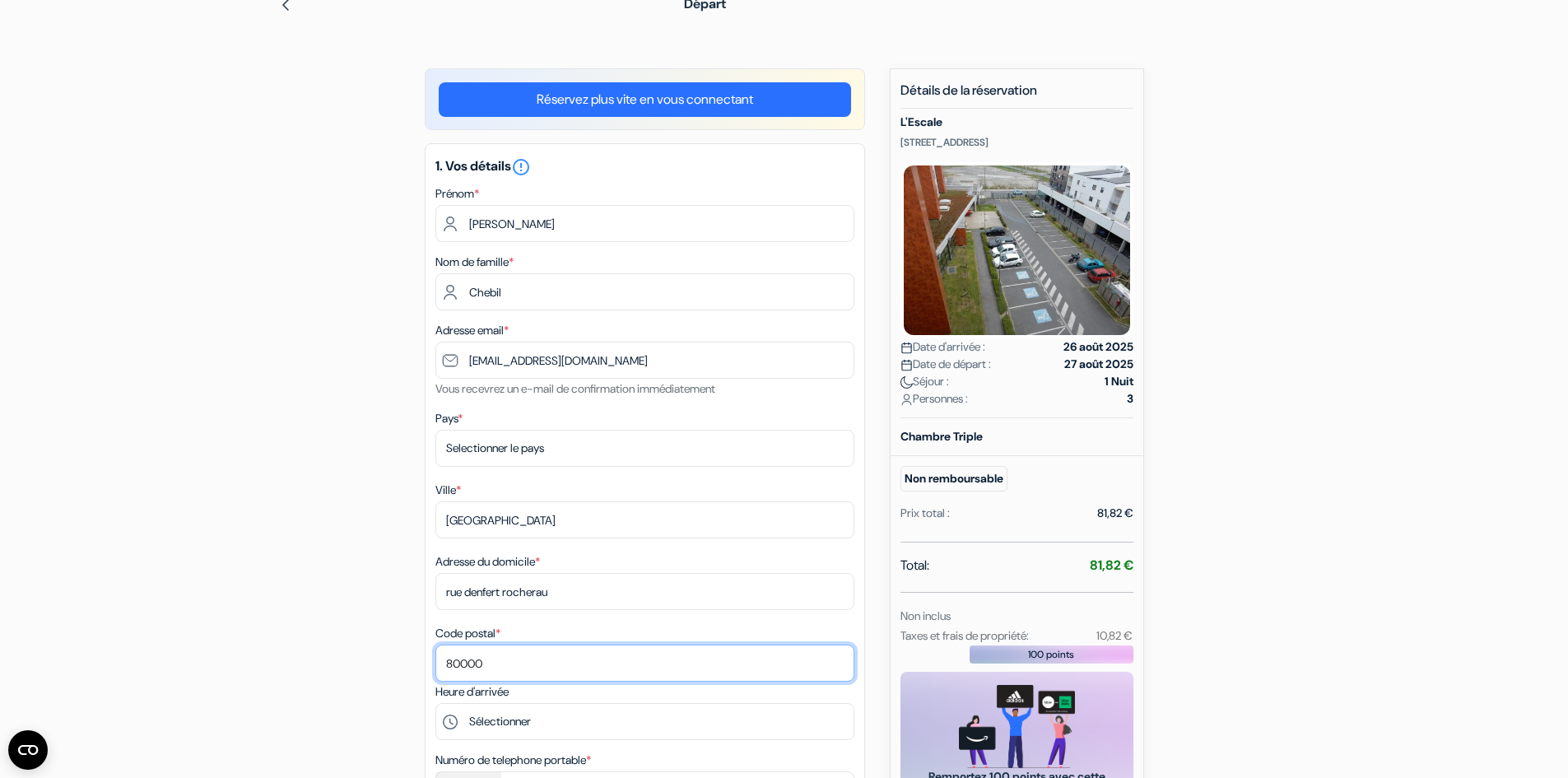
scroll to position [165, 0]
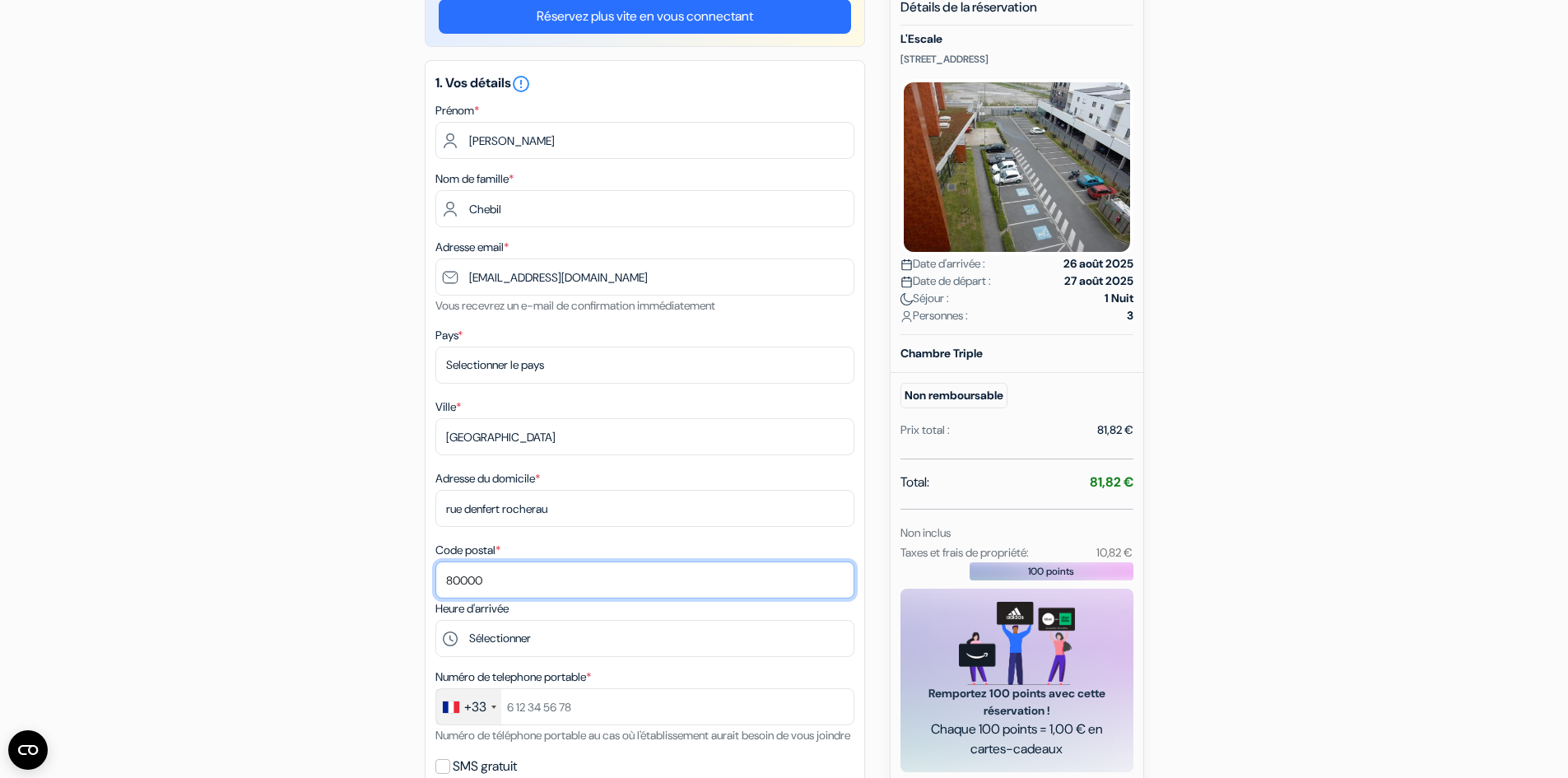
type input "80000"
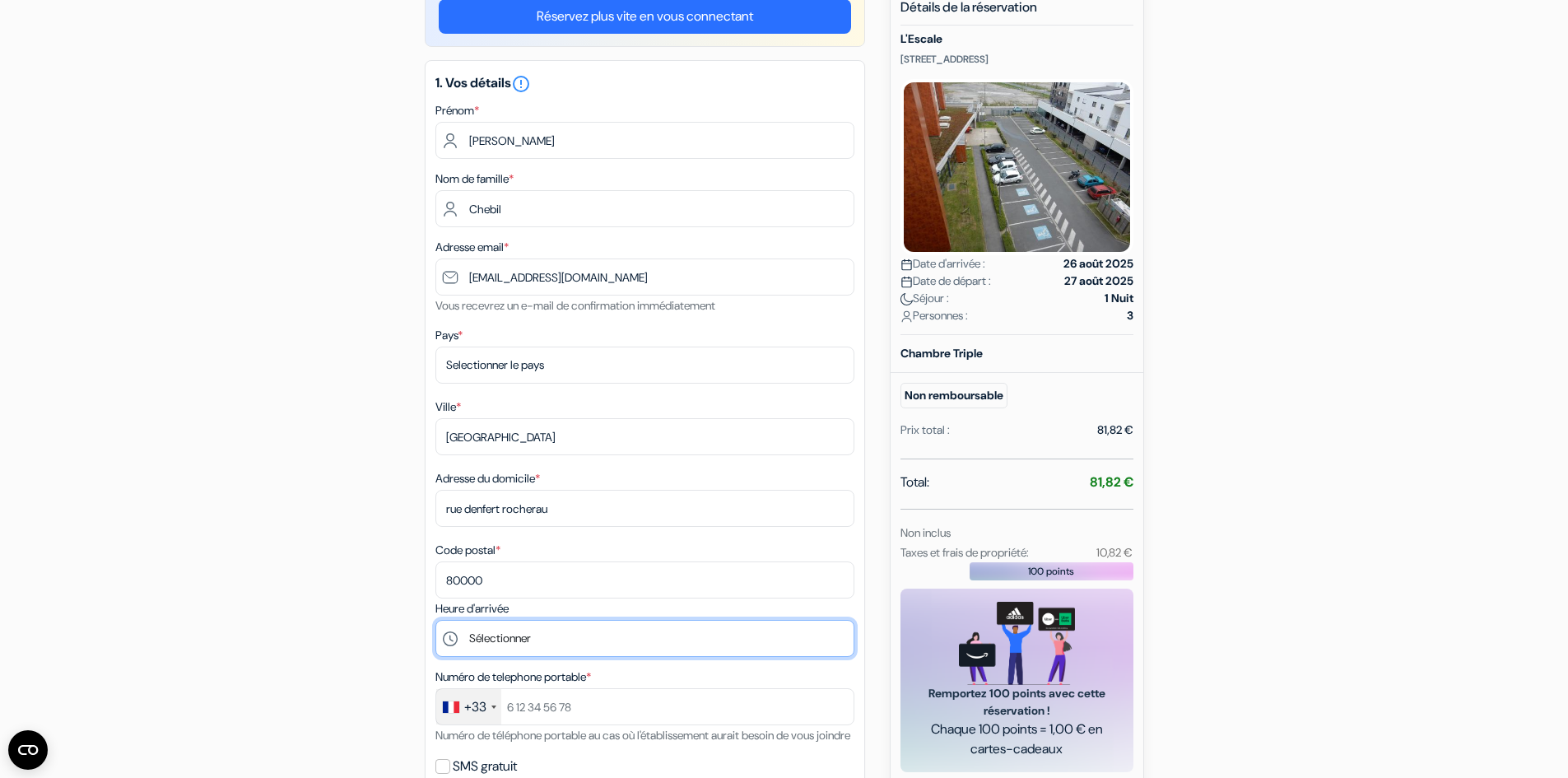
click at [476, 631] on select "Sélectionner 17:00 18:00 19:00 20:00 21:00 22:00 23:00" at bounding box center [644, 638] width 419 height 37
select select "23"
click at [435, 619] on select "Sélectionner 17:00 18:00 19:00 20:00 21:00 22:00 23:00" at bounding box center [644, 638] width 419 height 37
click at [321, 617] on div "add_box L'Escale [STREET_ADDRESS] Détails de l'établissement X L'Escale no_plan…" at bounding box center [784, 675] width 1087 height 1380
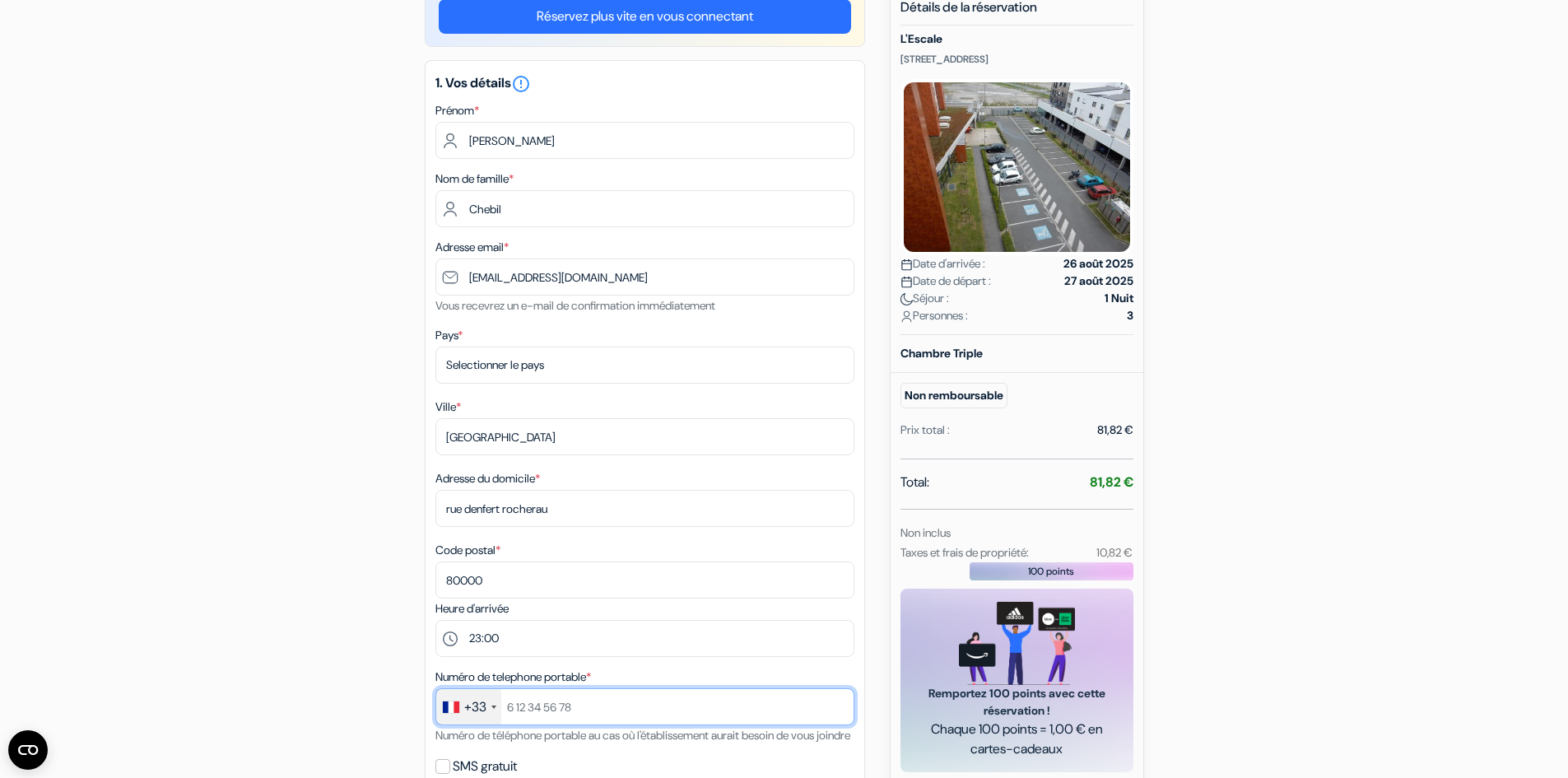
click at [533, 696] on input "text" at bounding box center [644, 707] width 419 height 37
type input "603372037"
click at [348, 608] on div "add_box L'Escale [STREET_ADDRESS] Détails de l'établissement X L'Escale no_plan…" at bounding box center [784, 675] width 1087 height 1380
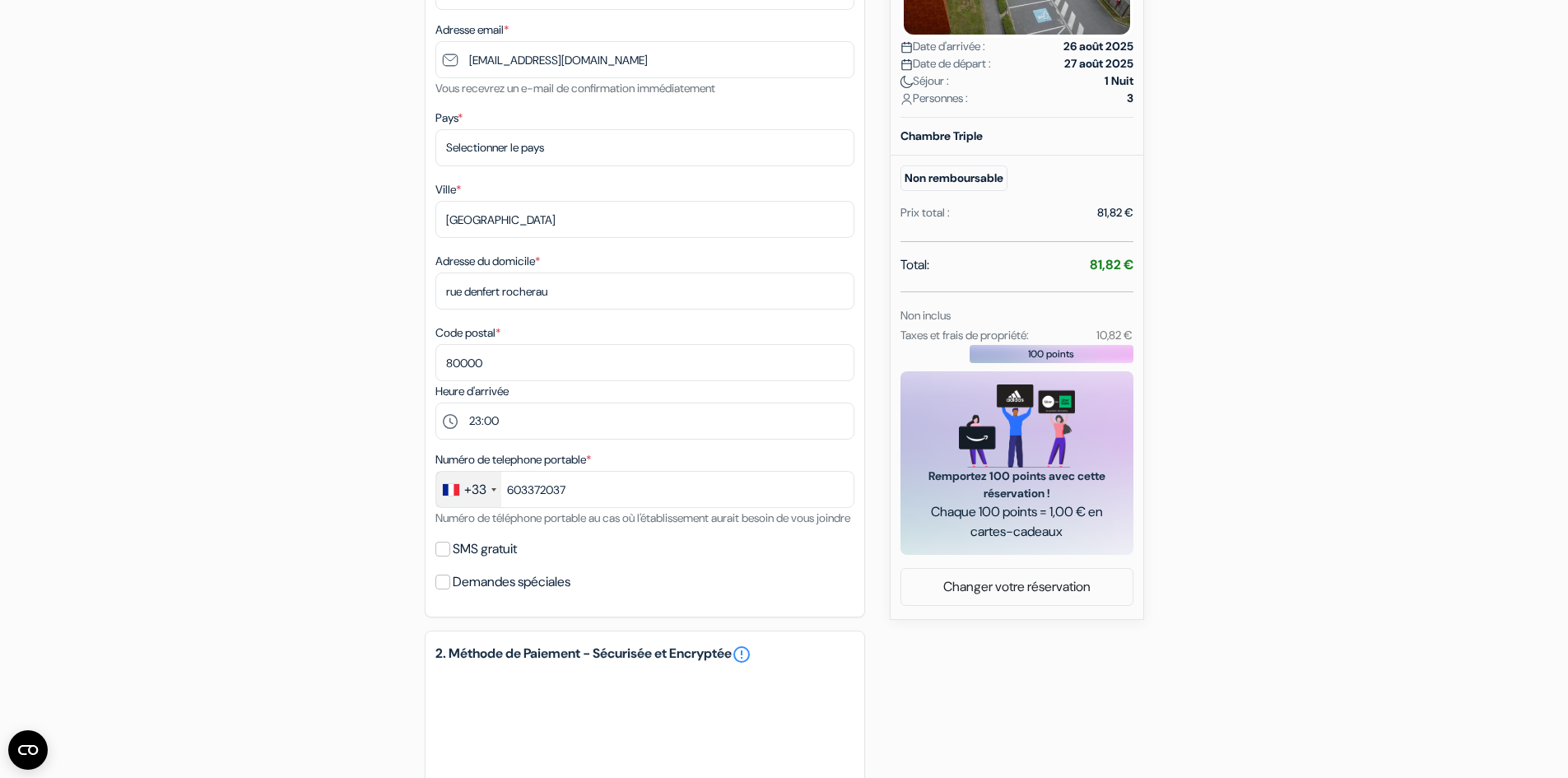
scroll to position [412, 0]
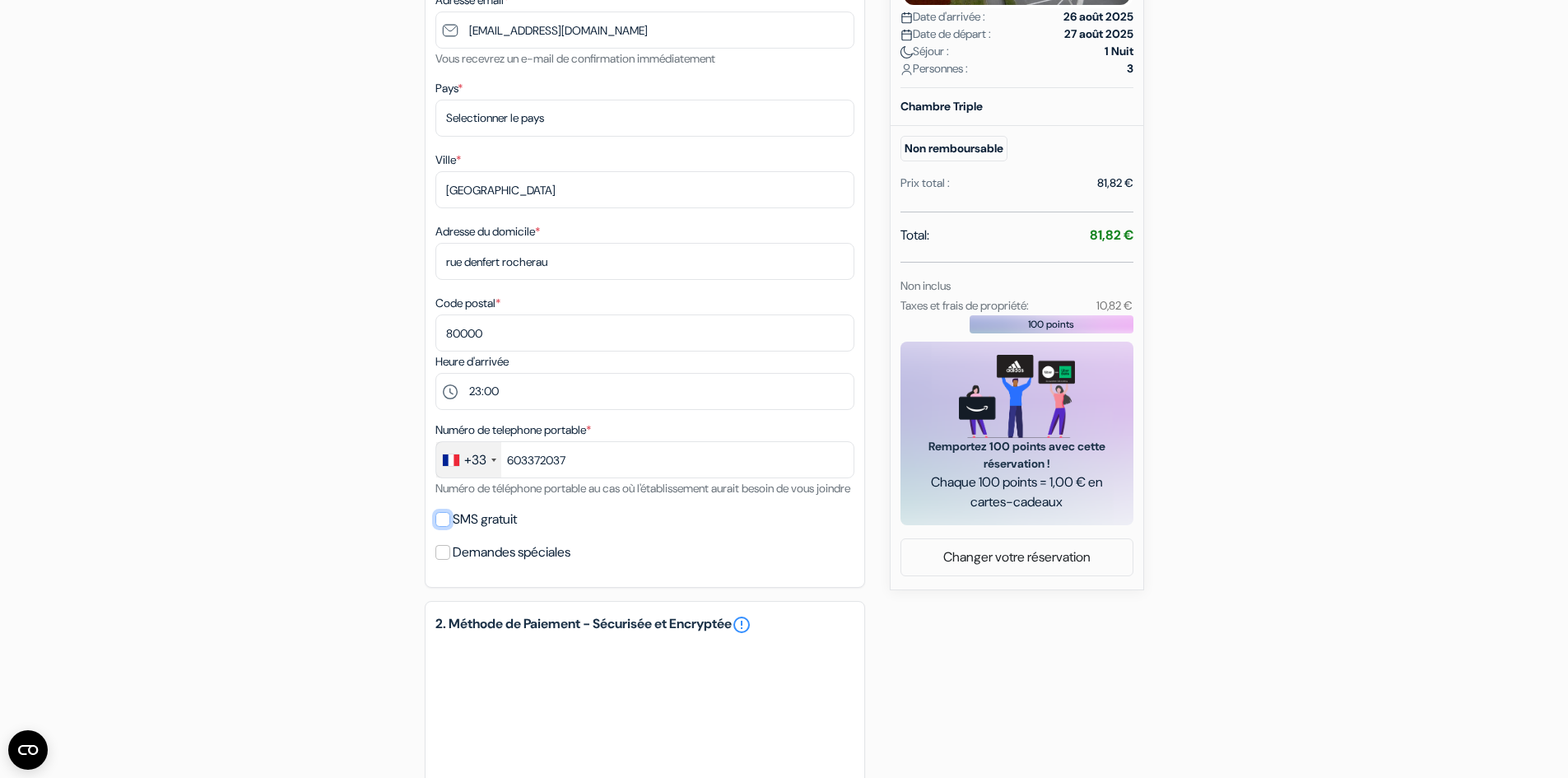
click at [443, 527] on input "SMS gratuit" at bounding box center [442, 519] width 15 height 15
checkbox input "true"
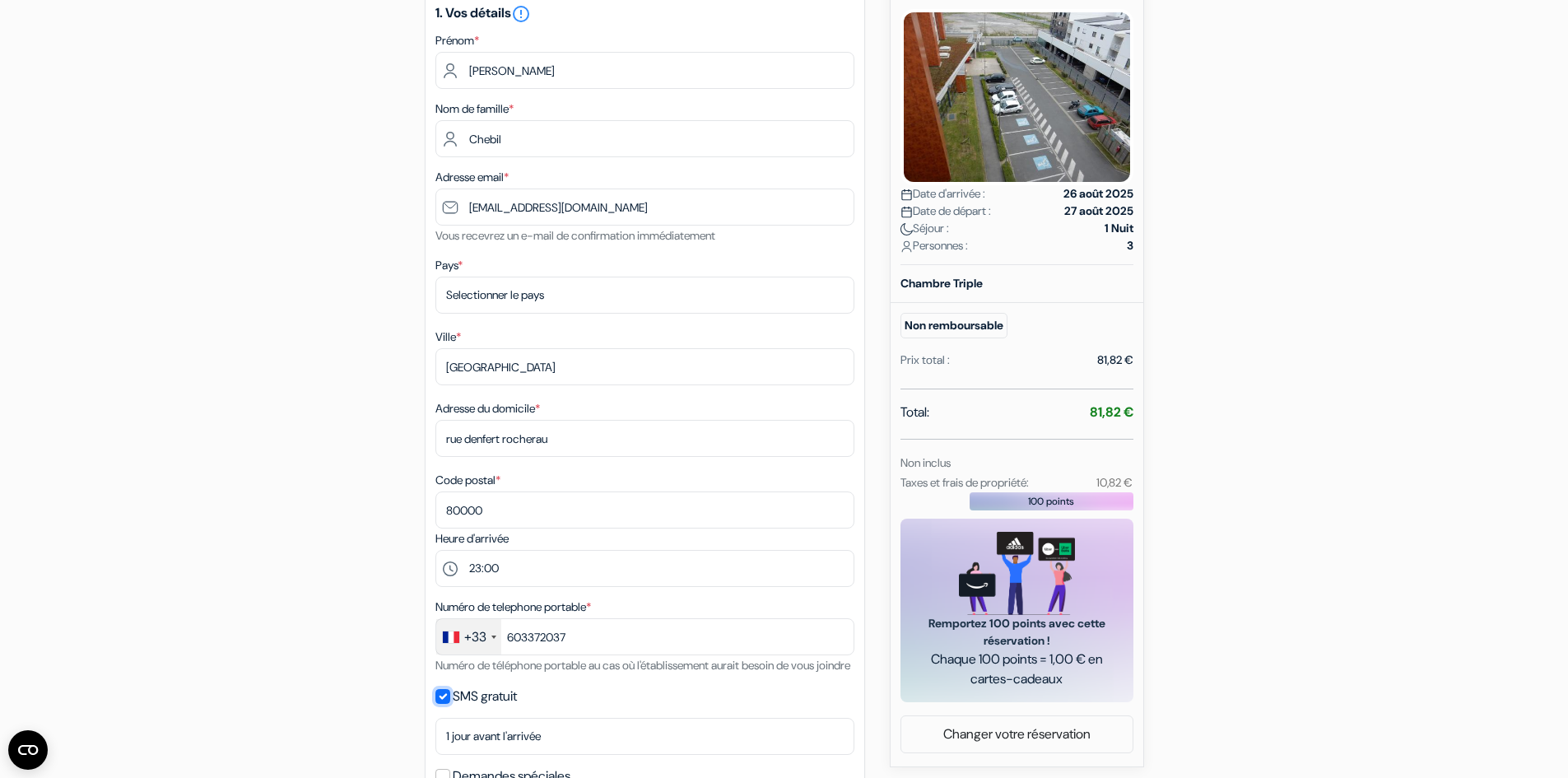
scroll to position [0, 0]
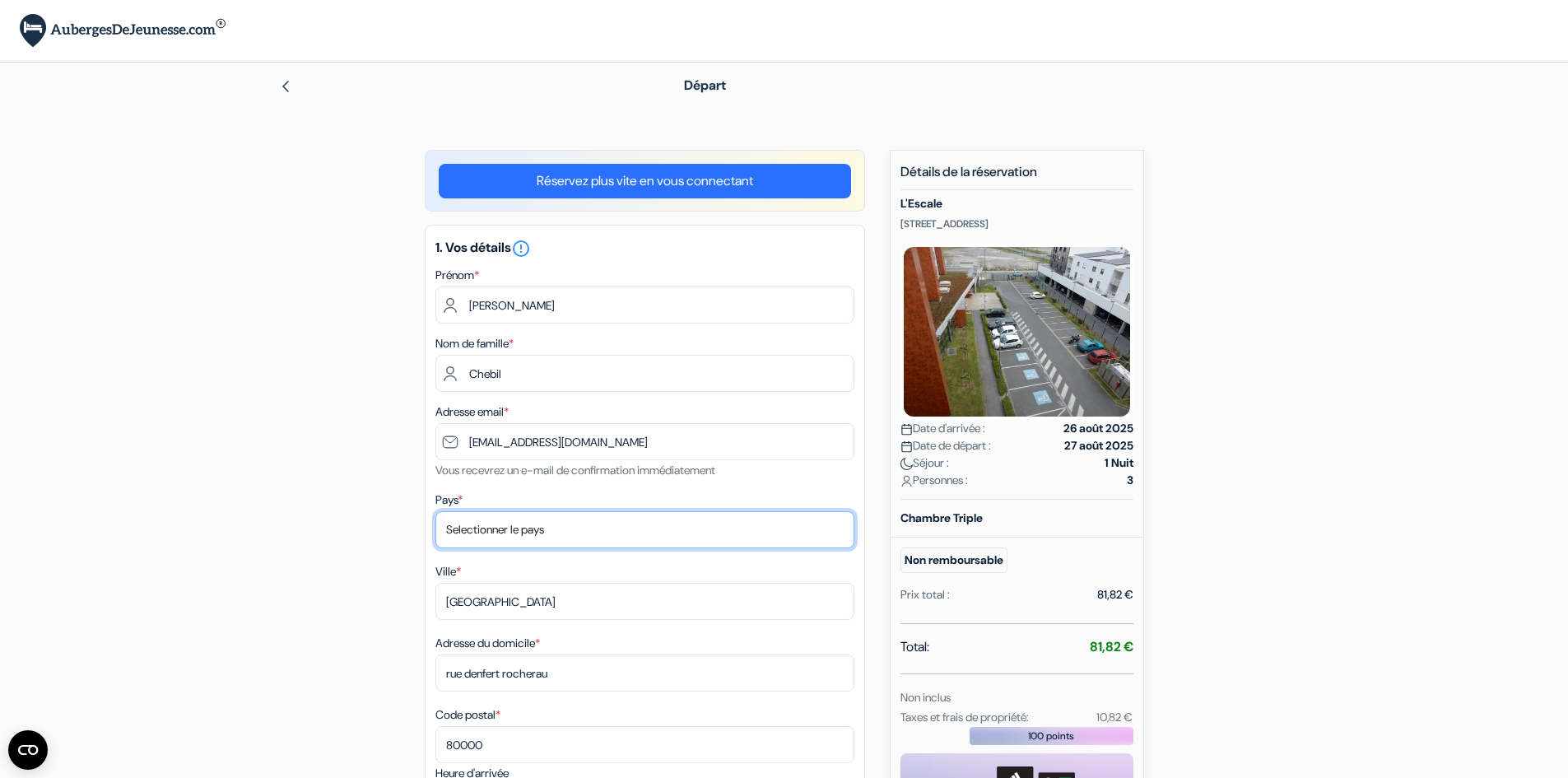
click at [573, 522] on select "Selectionner le pays Abkhazie [GEOGRAPHIC_DATA] [GEOGRAPHIC_DATA] [GEOGRAPHIC_D…" at bounding box center [644, 529] width 419 height 37
select select "fr"
click at [435, 511] on select "Selectionner le pays Abkhazie [GEOGRAPHIC_DATA] [GEOGRAPHIC_DATA] [GEOGRAPHIC_D…" at bounding box center [644, 529] width 419 height 37
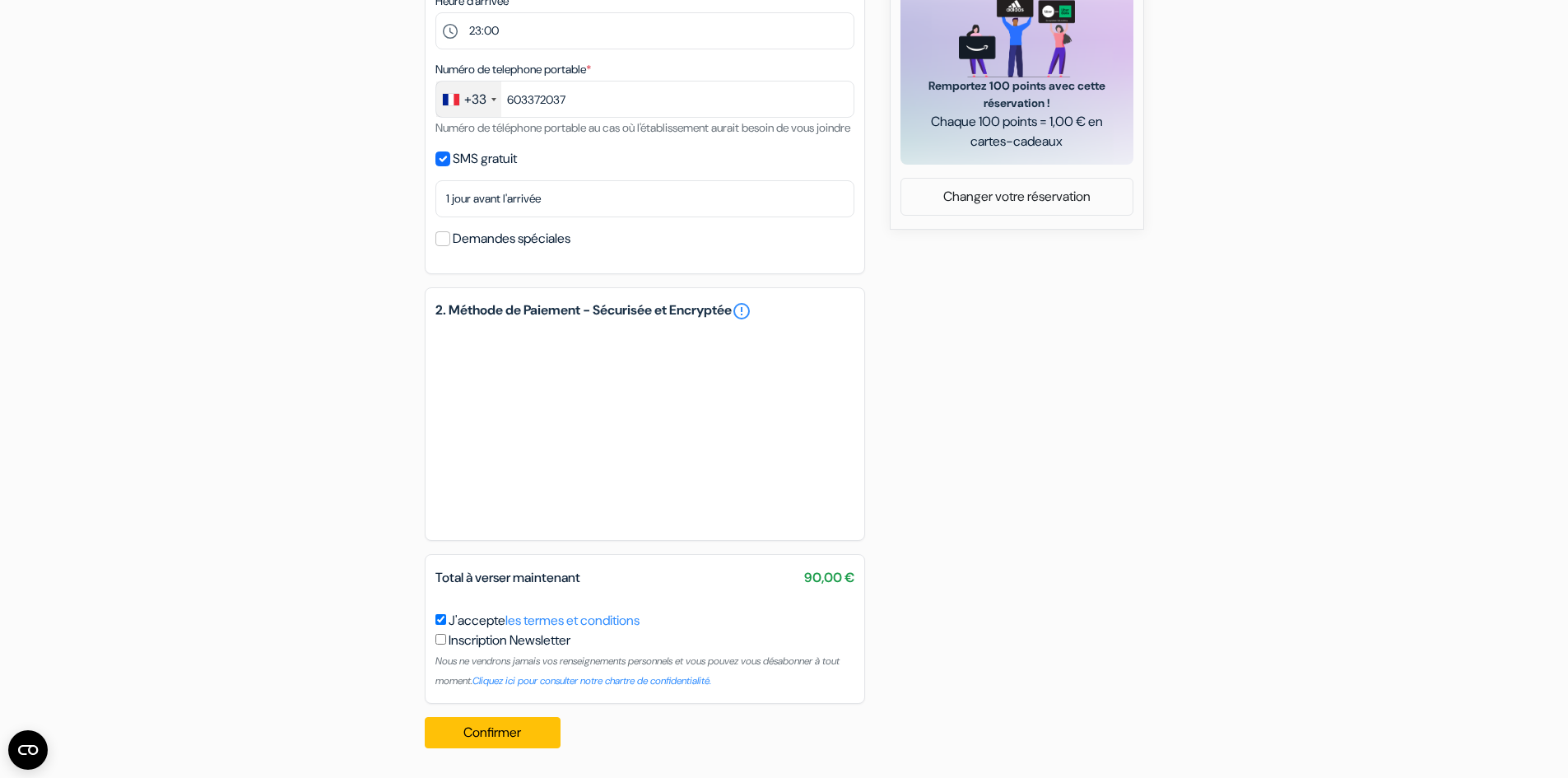
scroll to position [791, 0]
click at [351, 504] on div "add_box L'Escale [STREET_ADDRESS] Détails de l'établissement X L'Escale no_plan…" at bounding box center [784, 70] width 1087 height 1383
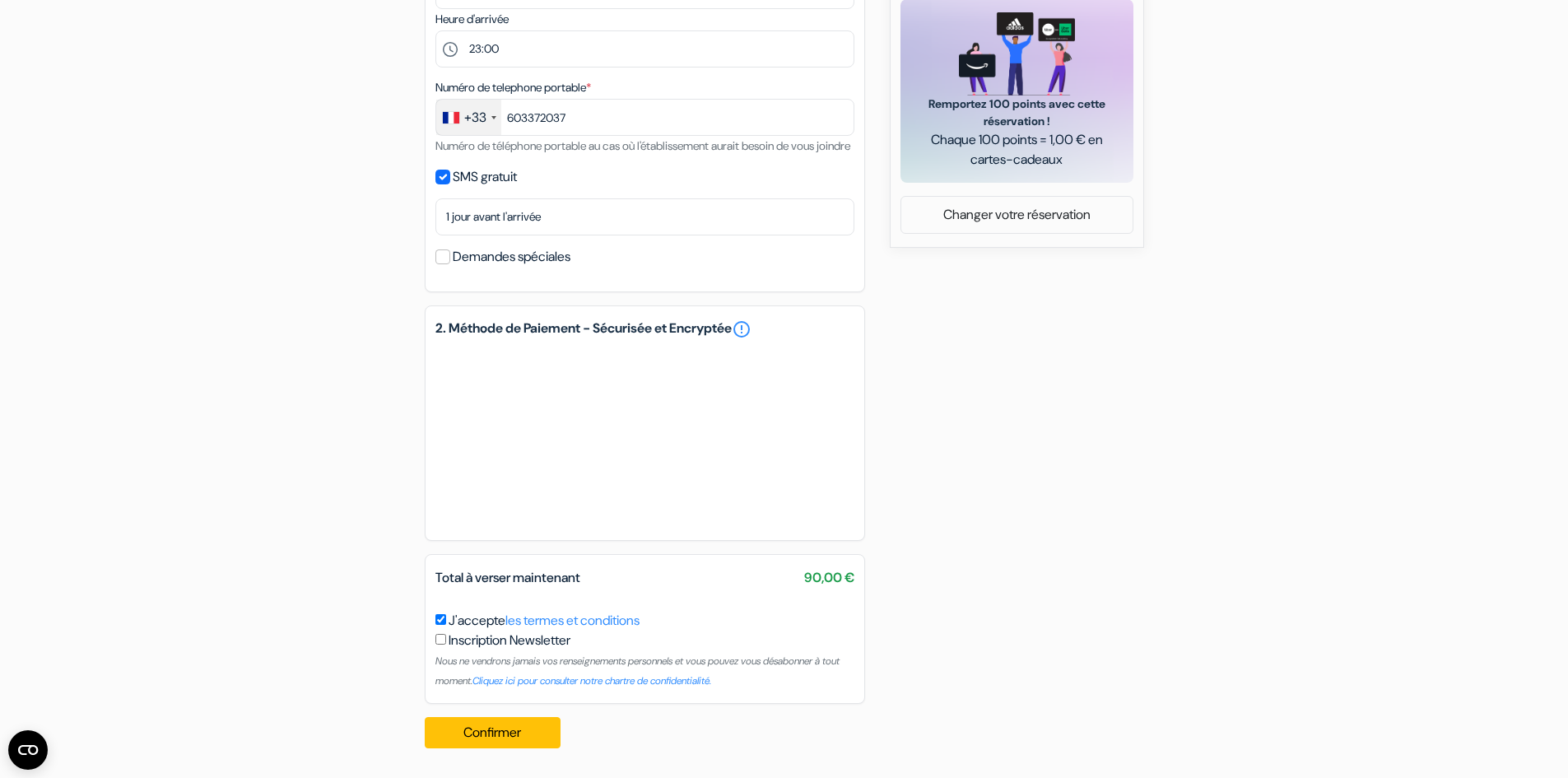
scroll to position [774, 0]
click at [461, 732] on button "Confirmer Loading..." at bounding box center [492, 732] width 136 height 31
drag, startPoint x: 98, startPoint y: 111, endPoint x: 94, endPoint y: 55, distance: 56.1
click at [98, 111] on form "Départ add_box L'Escale [STREET_ADDRESS]" at bounding box center [784, 14] width 1568 height 1412
